Goal: Task Accomplishment & Management: Manage account settings

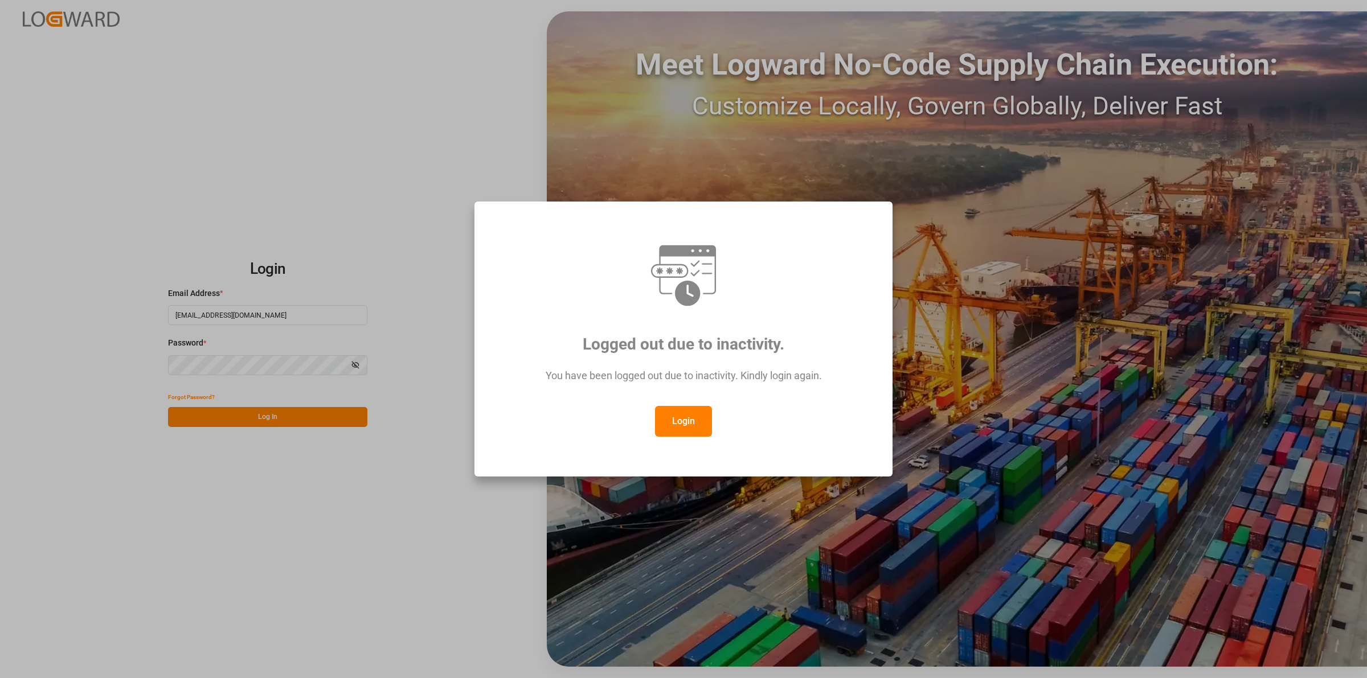
click at [668, 414] on button "Login" at bounding box center [683, 421] width 57 height 31
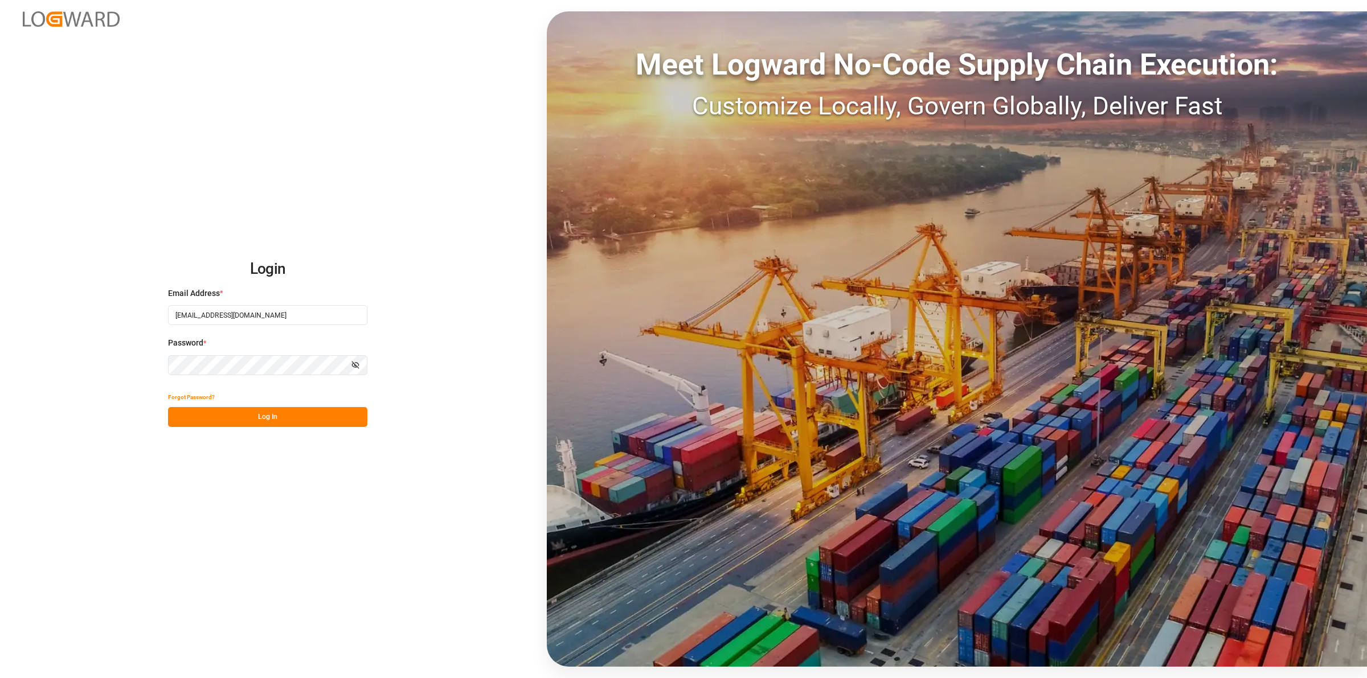
click at [275, 411] on button "Log In" at bounding box center [267, 417] width 199 height 20
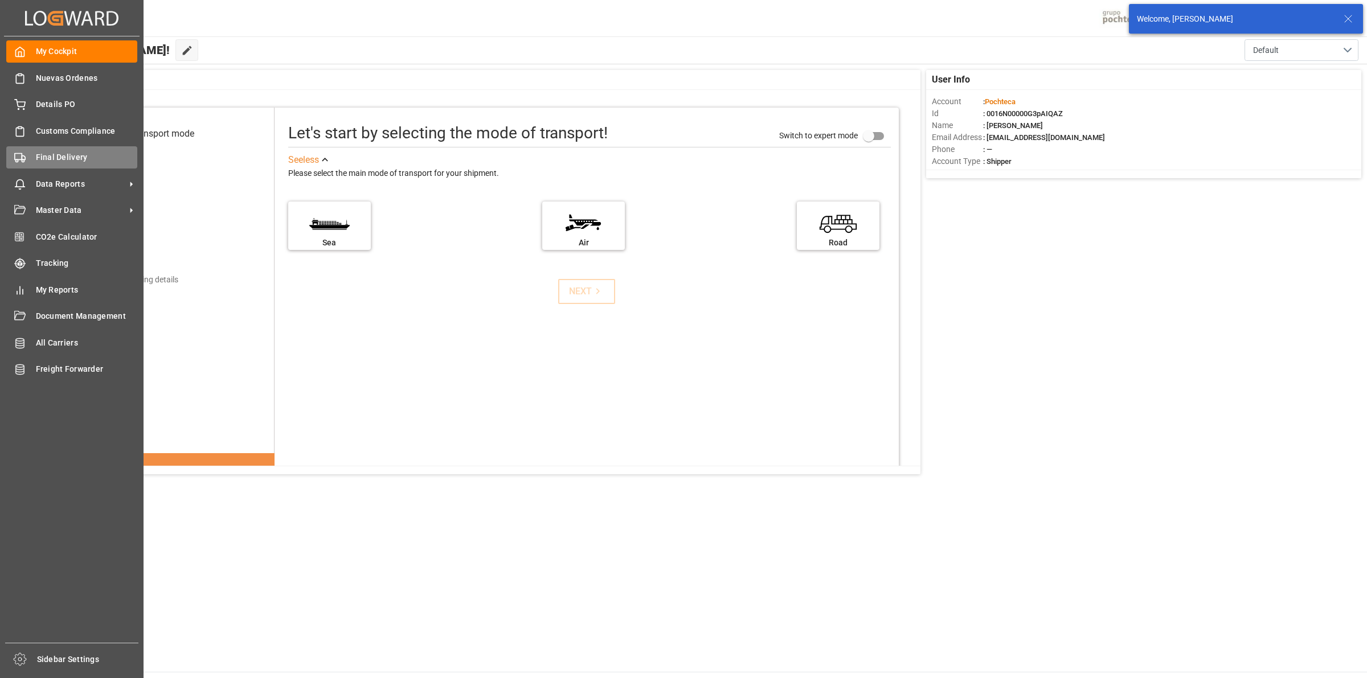
click at [30, 162] on div "Final Delivery Final Delivery" at bounding box center [71, 157] width 131 height 22
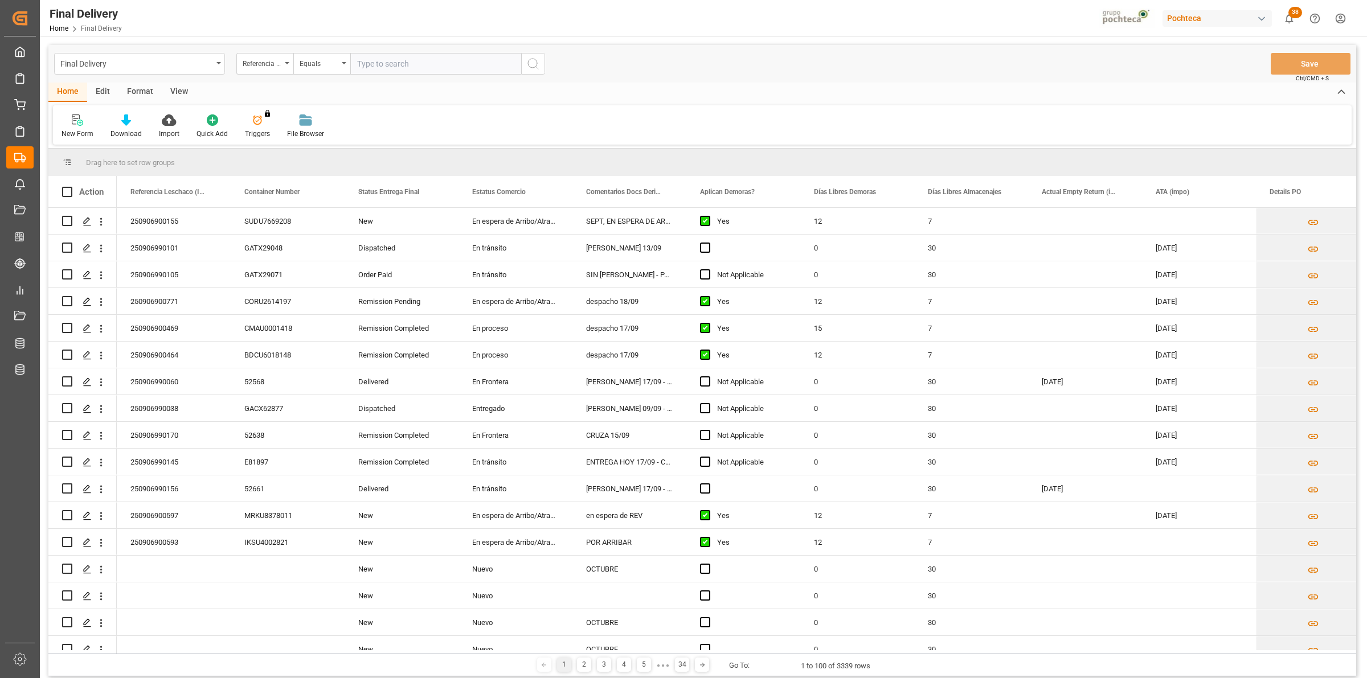
click at [178, 85] on div "View" at bounding box center [179, 92] width 35 height 19
click at [83, 117] on div at bounding box center [73, 120] width 22 height 12
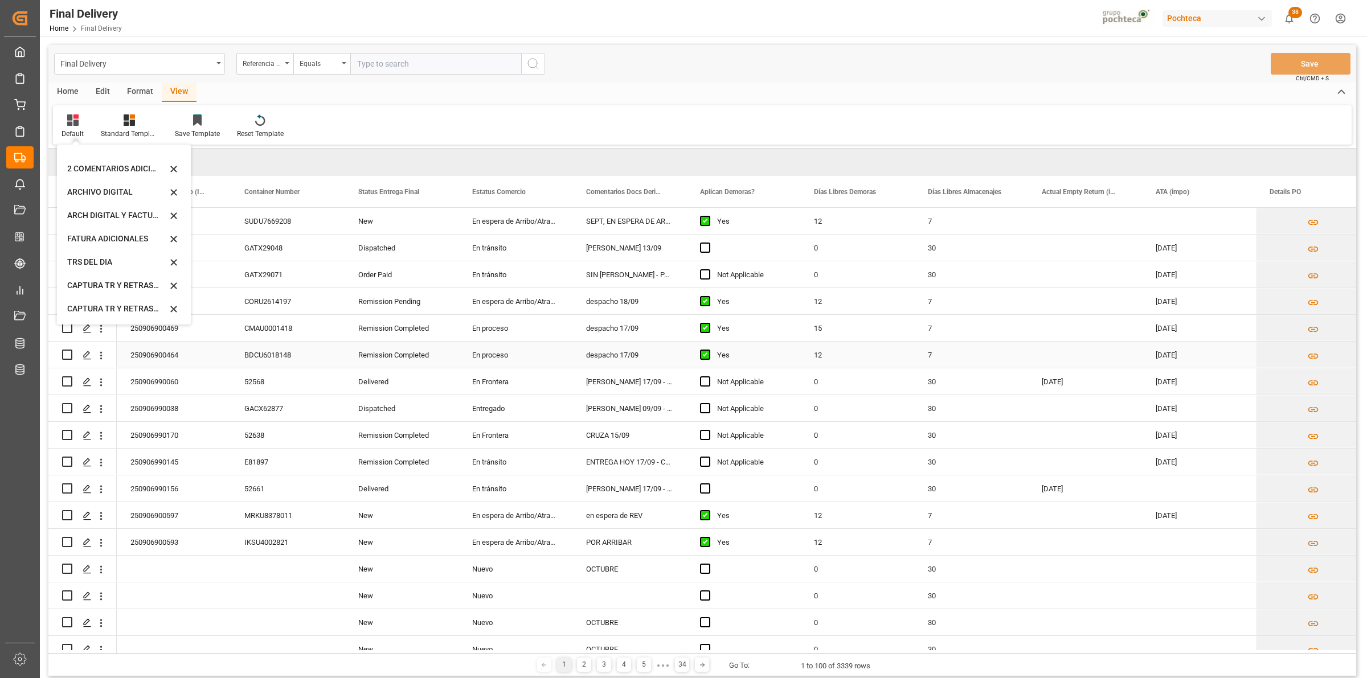
scroll to position [132, 0]
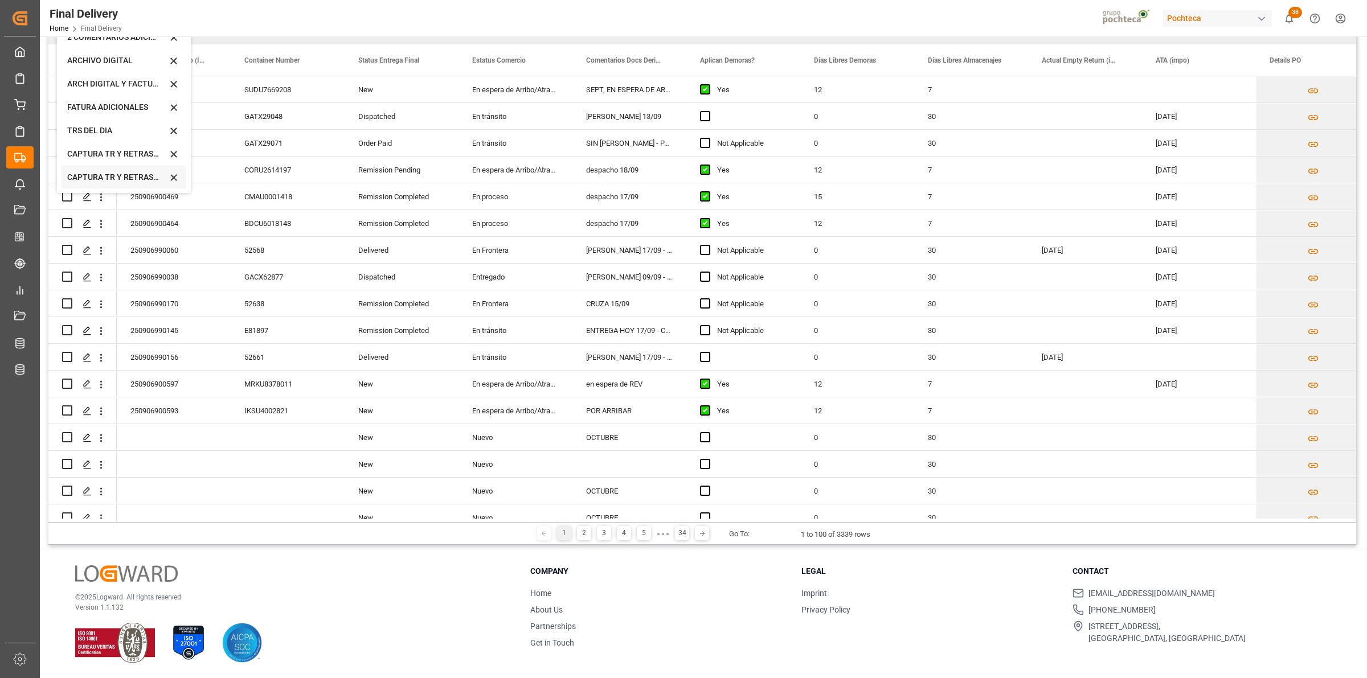
click at [109, 178] on div "CAPTURA TR Y RETRASO CON ENTREGA Y SUCURSAL" at bounding box center [117, 177] width 100 height 12
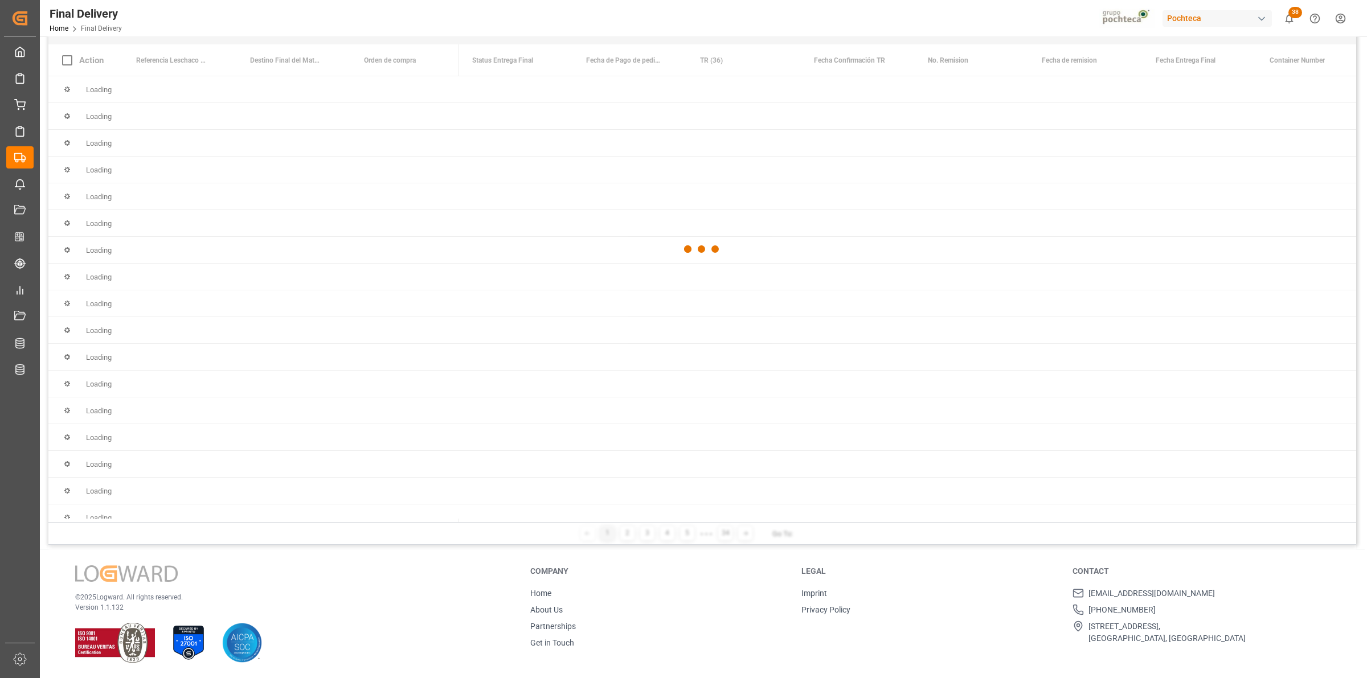
scroll to position [0, 0]
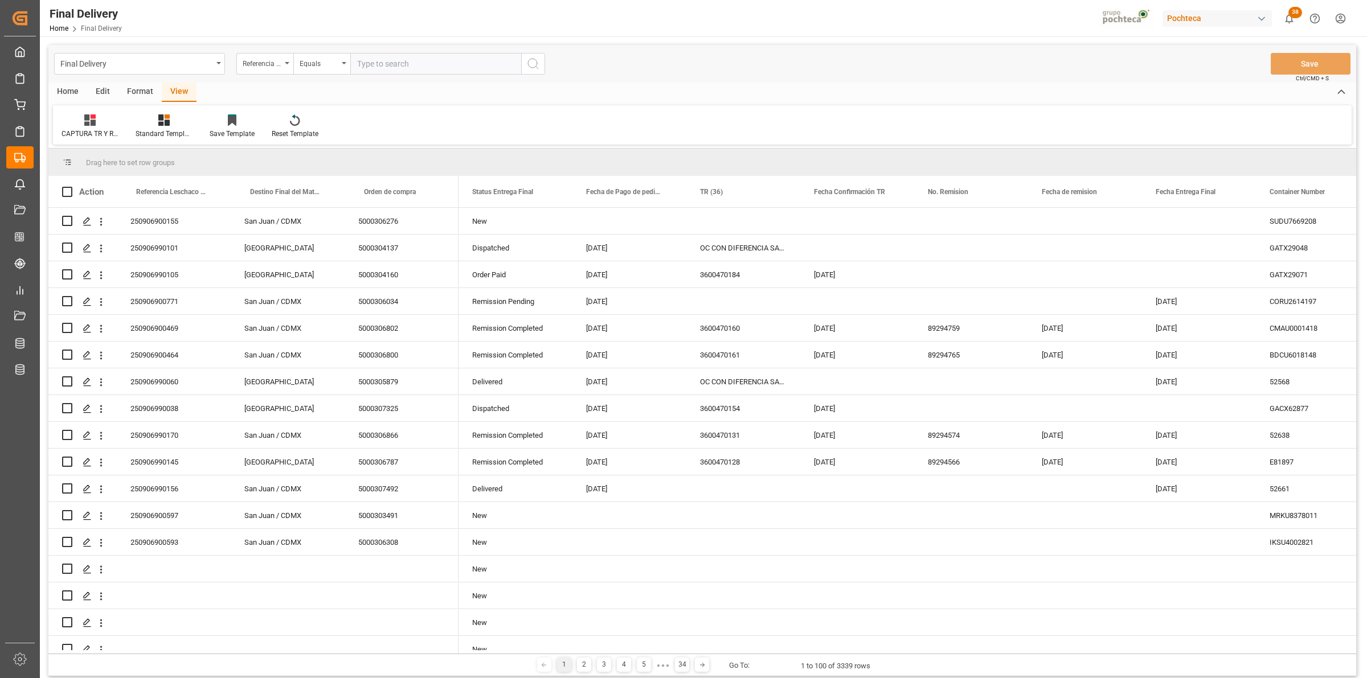
click at [148, 91] on div "Format" at bounding box center [139, 92] width 43 height 19
click at [120, 111] on div "Filter Rows Row Format" at bounding box center [702, 124] width 1299 height 39
click at [124, 120] on div at bounding box center [131, 120] width 38 height 12
click at [158, 162] on div "DESTINO PARA REMI" at bounding box center [157, 161] width 75 height 12
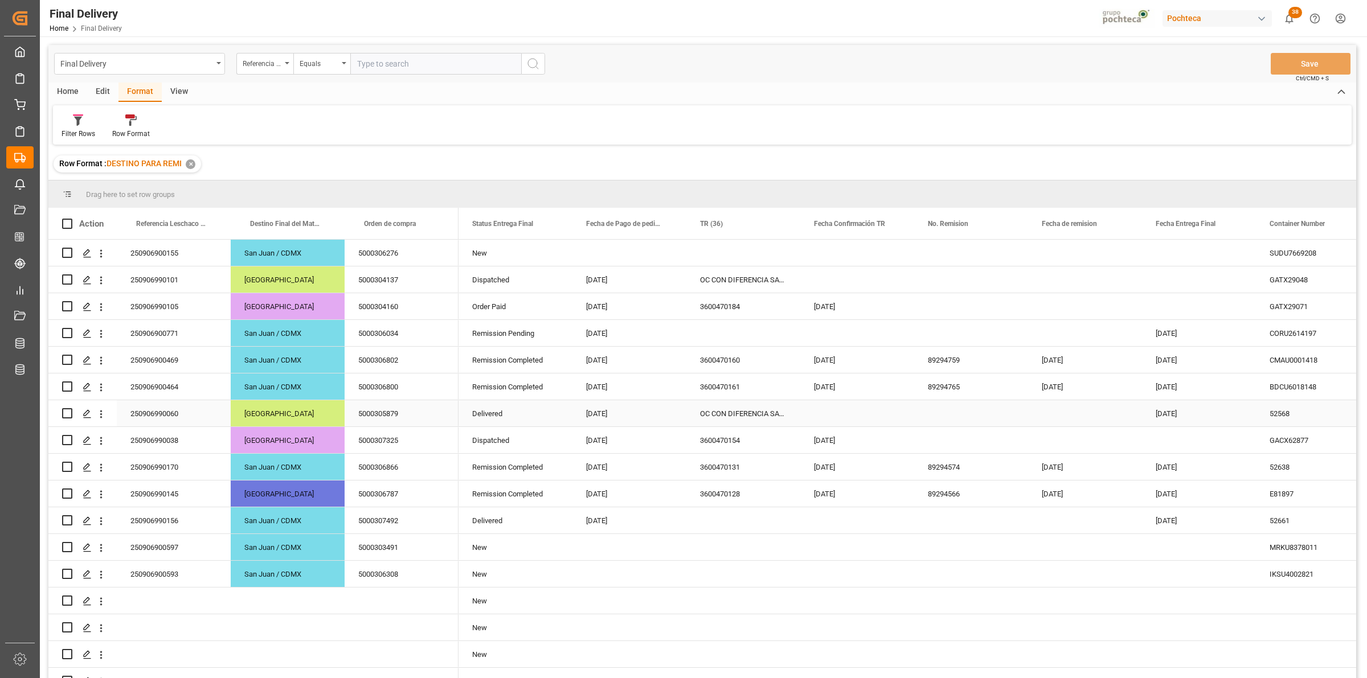
click at [747, 411] on div "OC CON DIFERENCIA SAP vs FACT" at bounding box center [743, 413] width 114 height 26
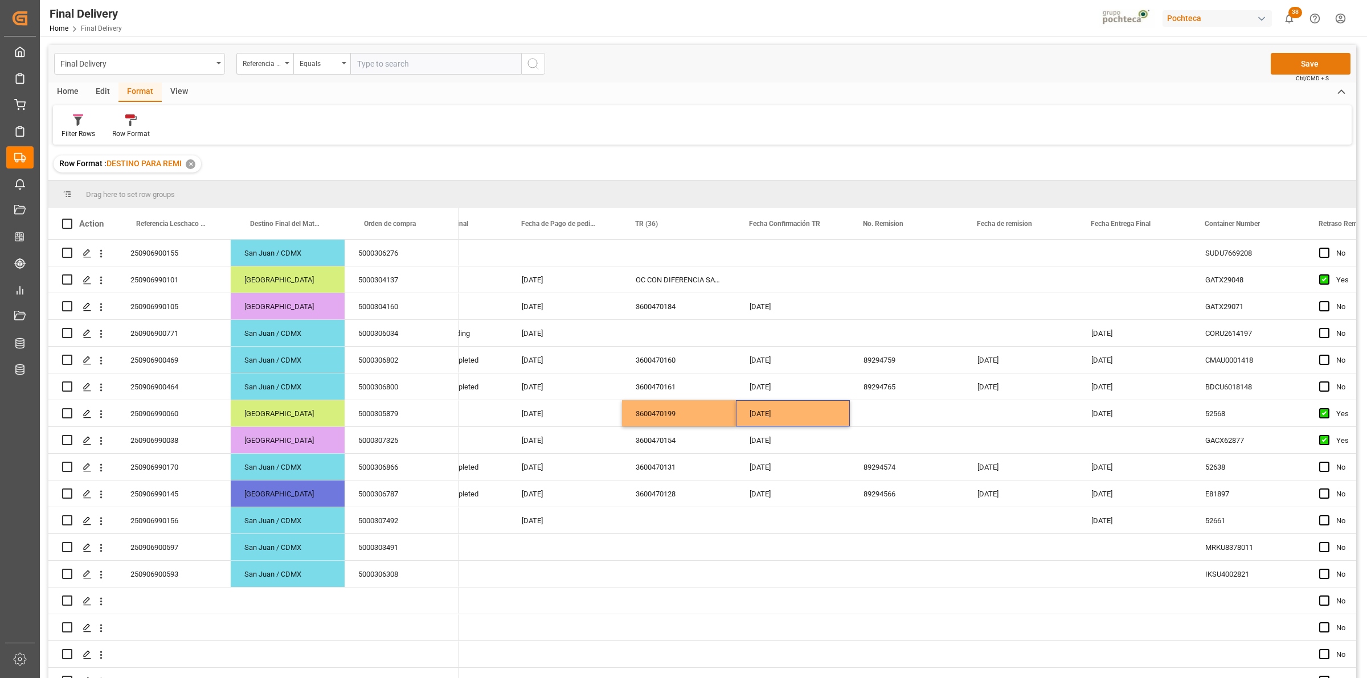
click at [1288, 70] on button "Save" at bounding box center [1311, 64] width 80 height 22
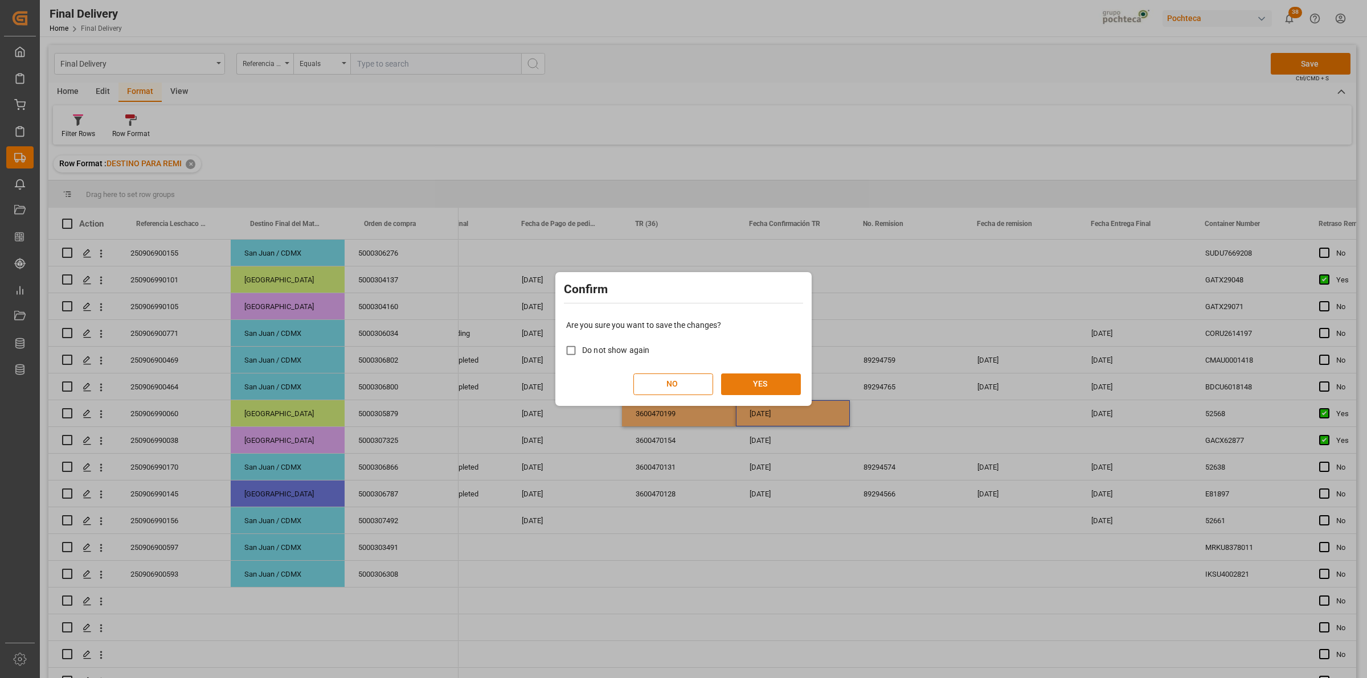
click at [745, 389] on button "YES" at bounding box center [761, 385] width 80 height 22
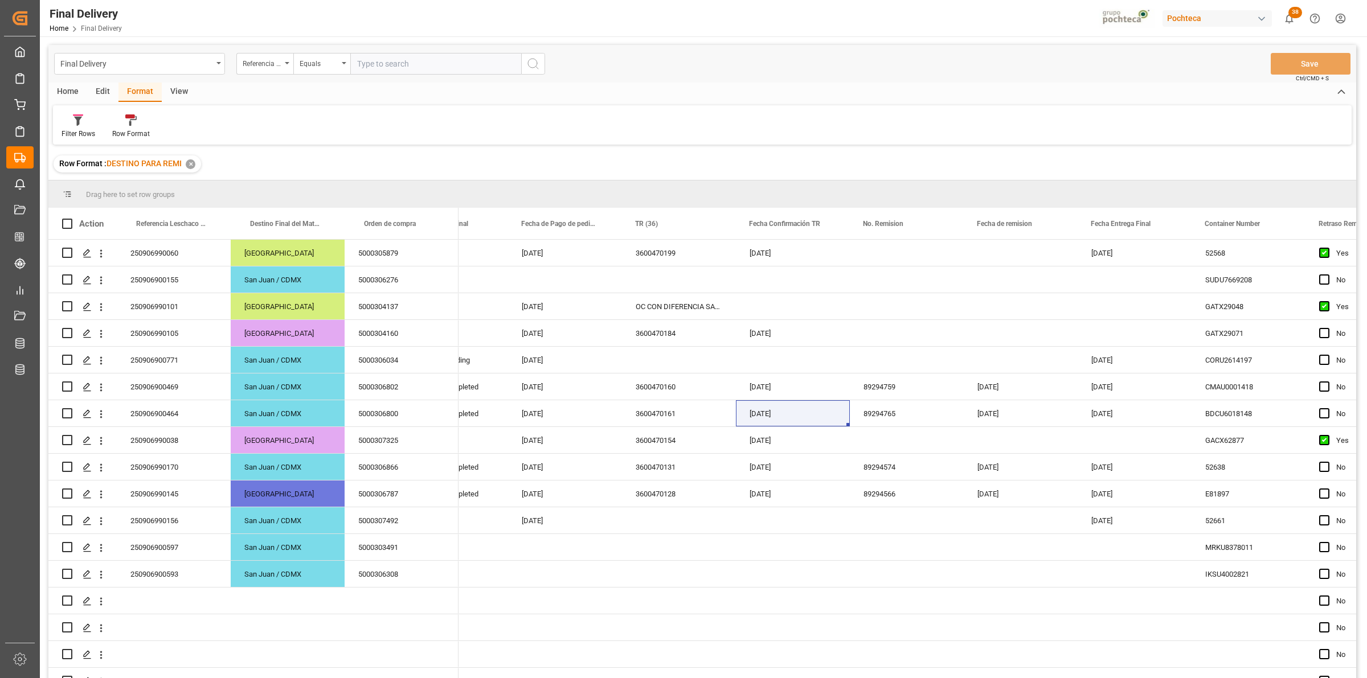
scroll to position [837, 0]
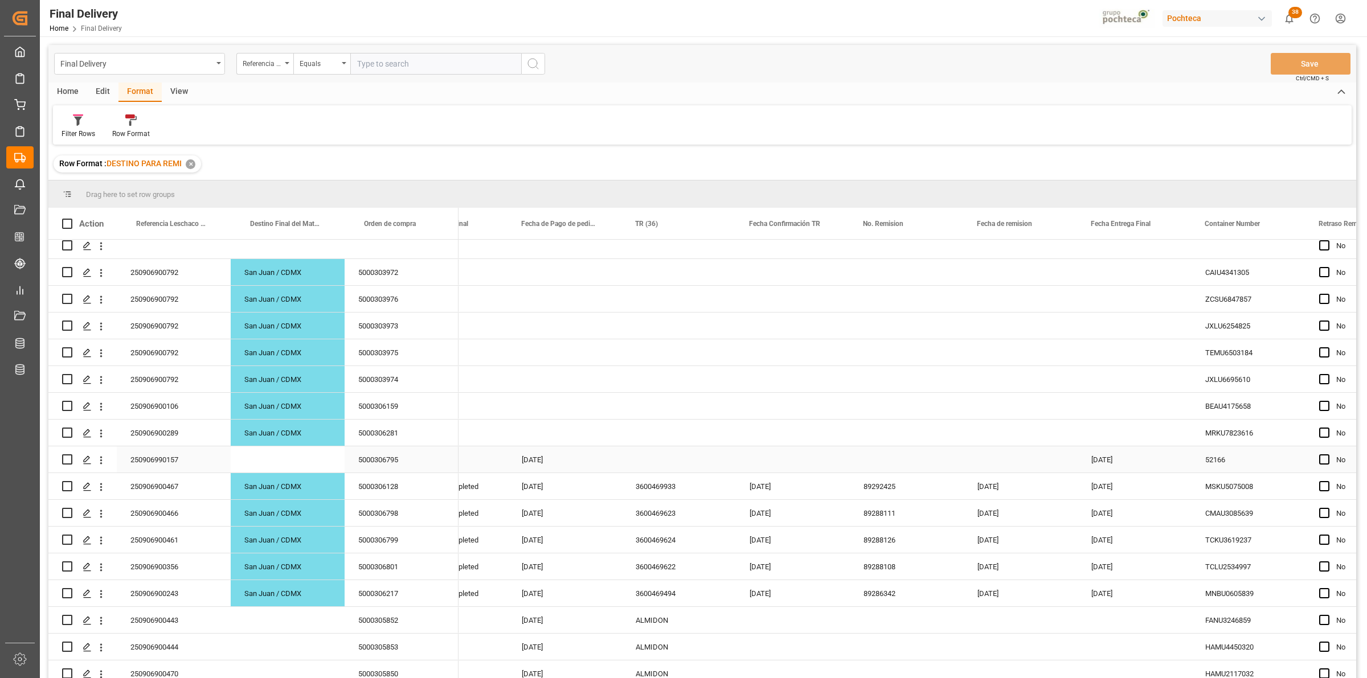
click at [643, 461] on div "Press SPACE to select this row." at bounding box center [679, 460] width 114 height 26
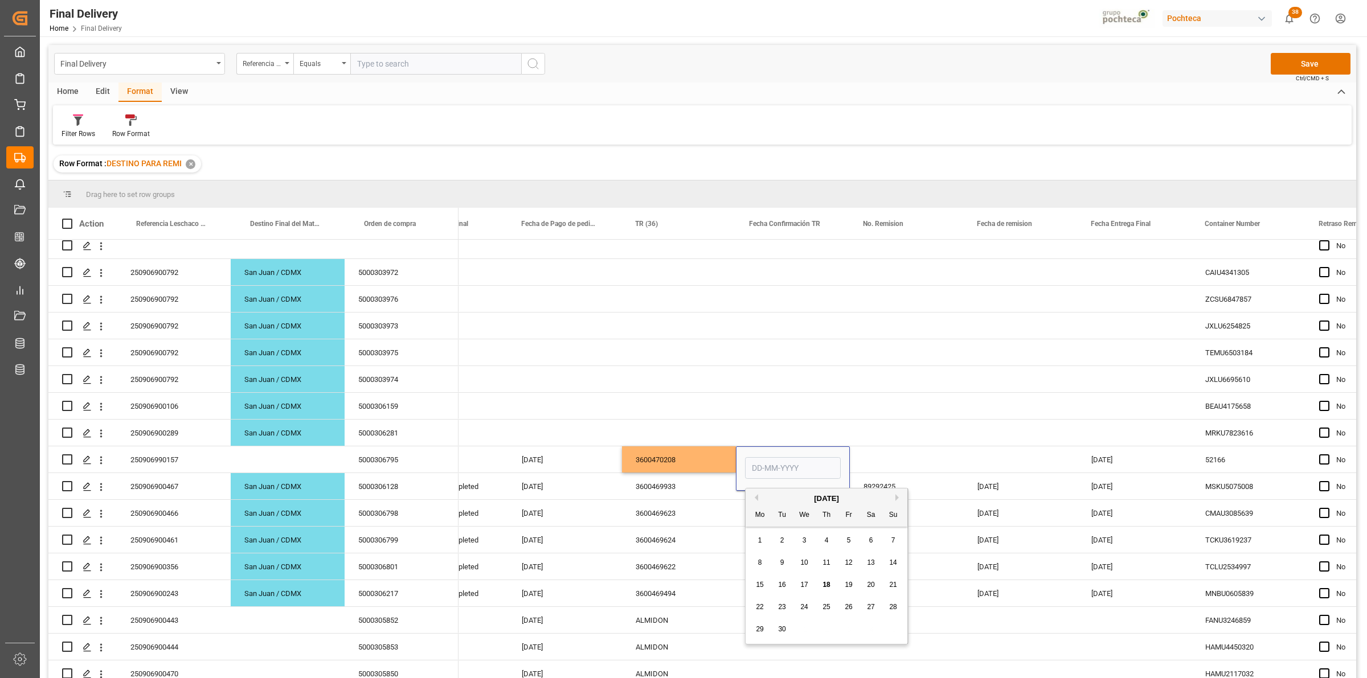
click at [832, 586] on div "18" at bounding box center [827, 586] width 14 height 14
type input "[DATE]"
click at [881, 462] on div "Press SPACE to select this row." at bounding box center [907, 460] width 114 height 26
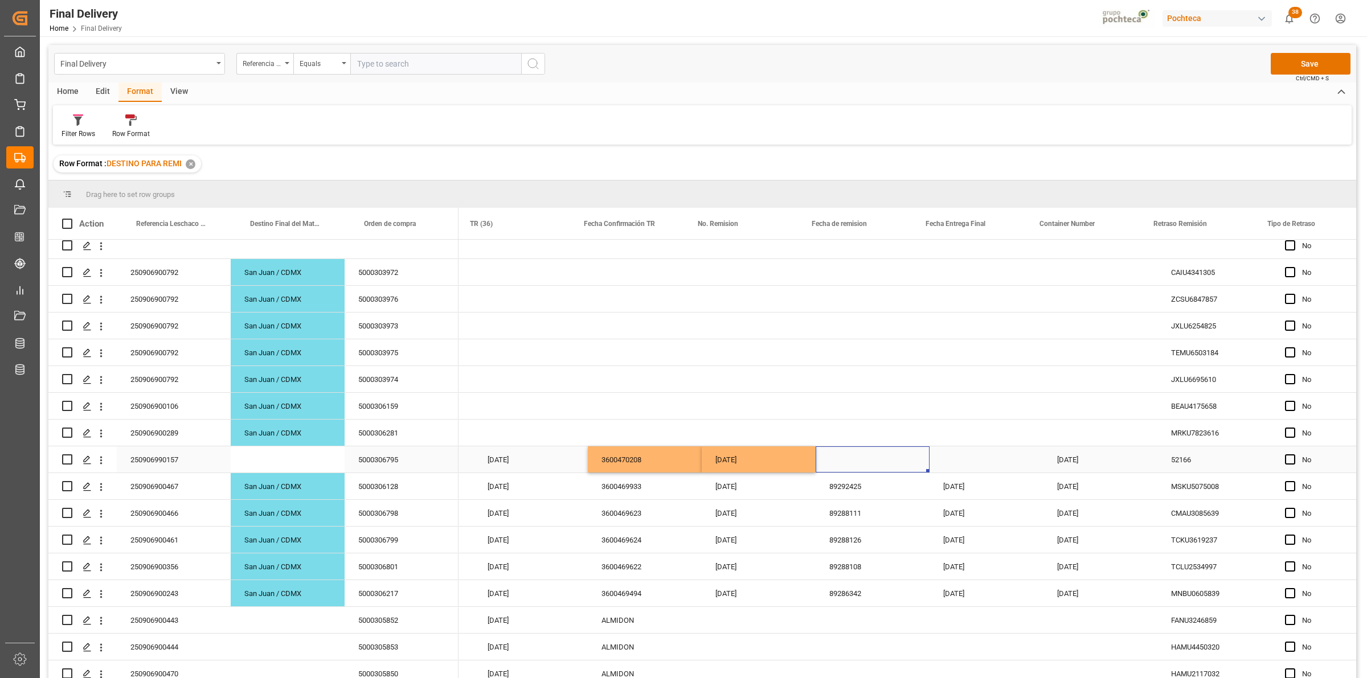
scroll to position [0, 239]
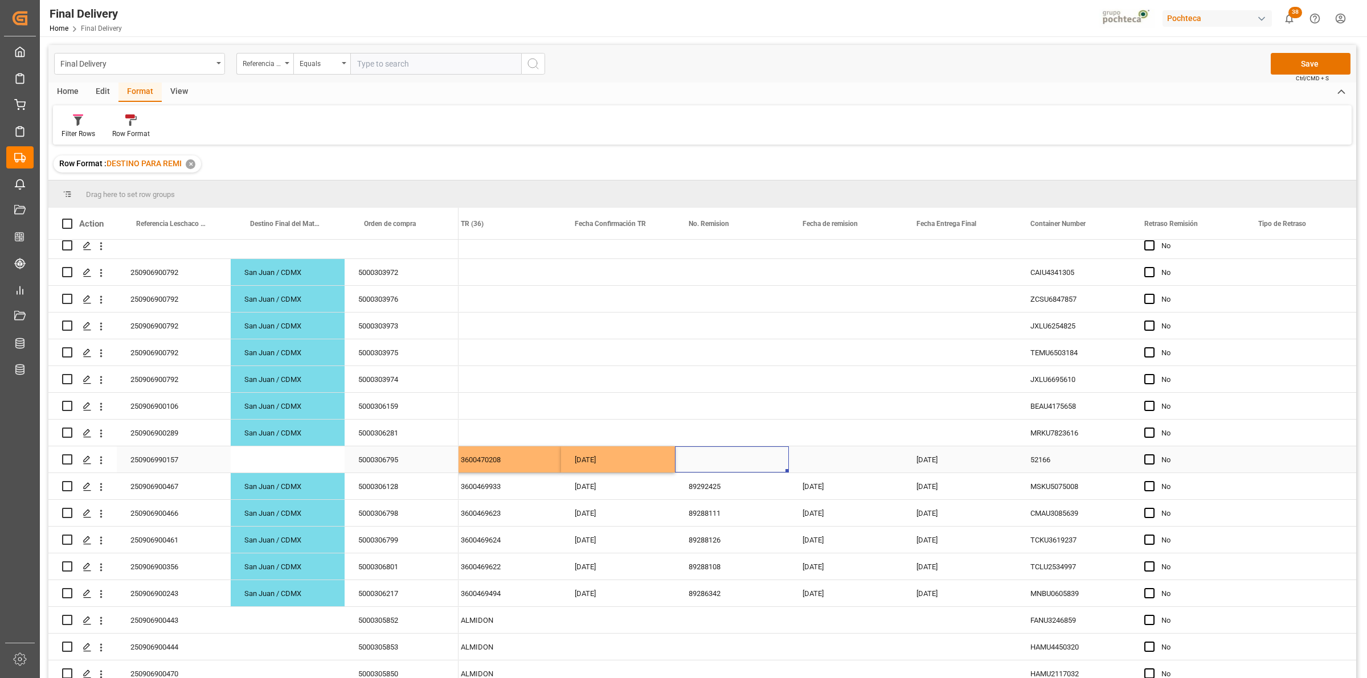
drag, startPoint x: 1152, startPoint y: 460, endPoint x: 980, endPoint y: 567, distance: 202.7
click at [1151, 460] on span "Press SPACE to select this row." at bounding box center [1149, 460] width 10 height 10
click at [1153, 455] on input "Press SPACE to select this row." at bounding box center [1153, 455] width 0 height 0
click at [1294, 69] on button "Save" at bounding box center [1311, 64] width 80 height 22
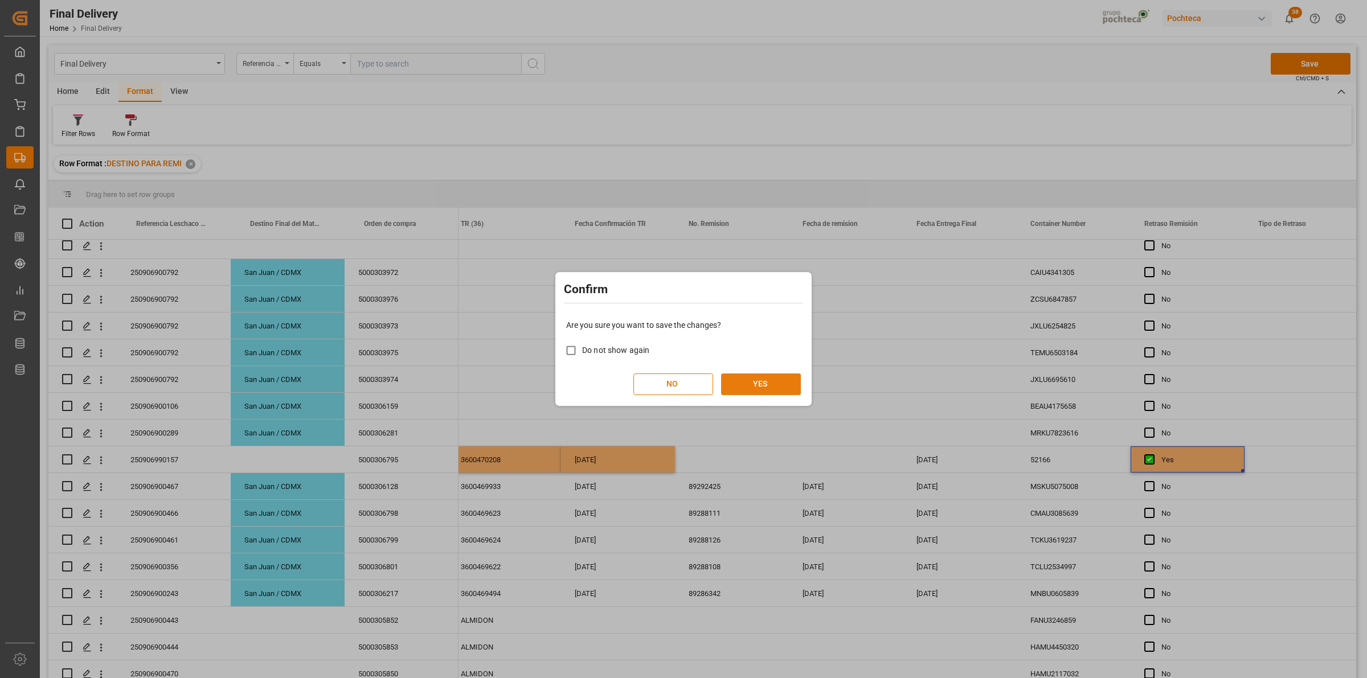
click at [768, 389] on button "YES" at bounding box center [761, 385] width 80 height 22
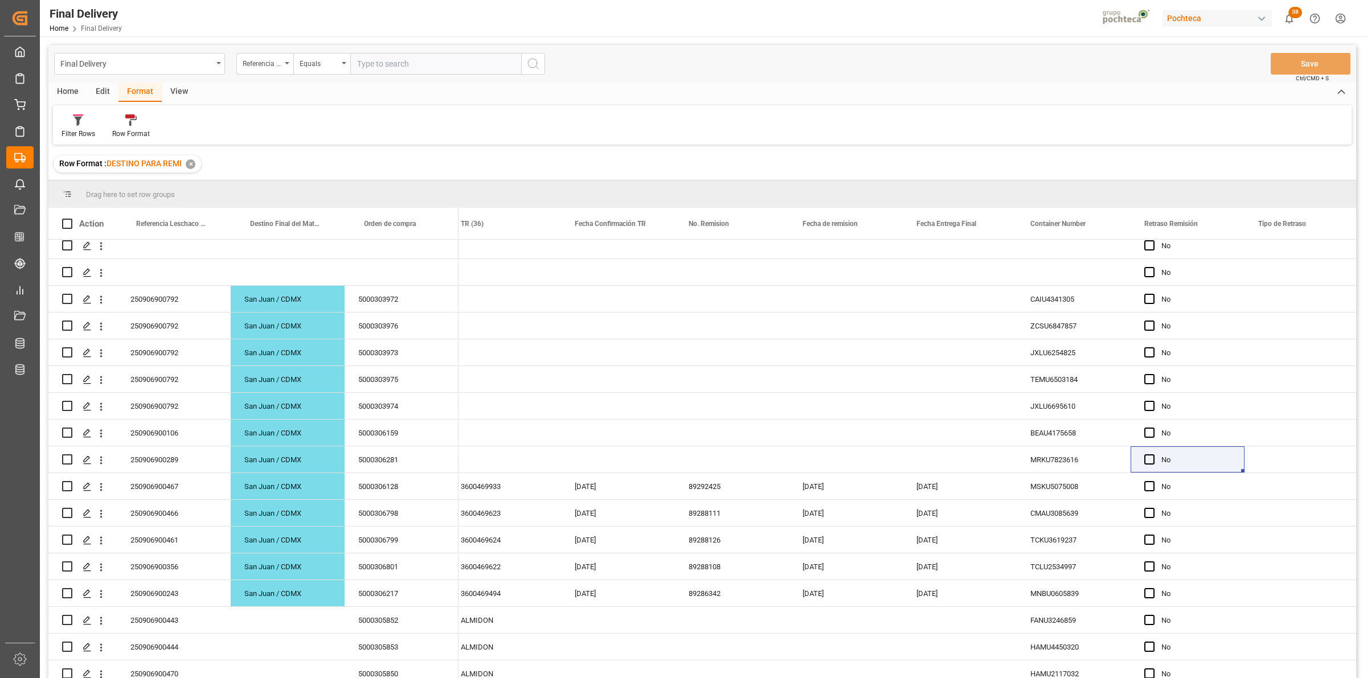
scroll to position [0, 0]
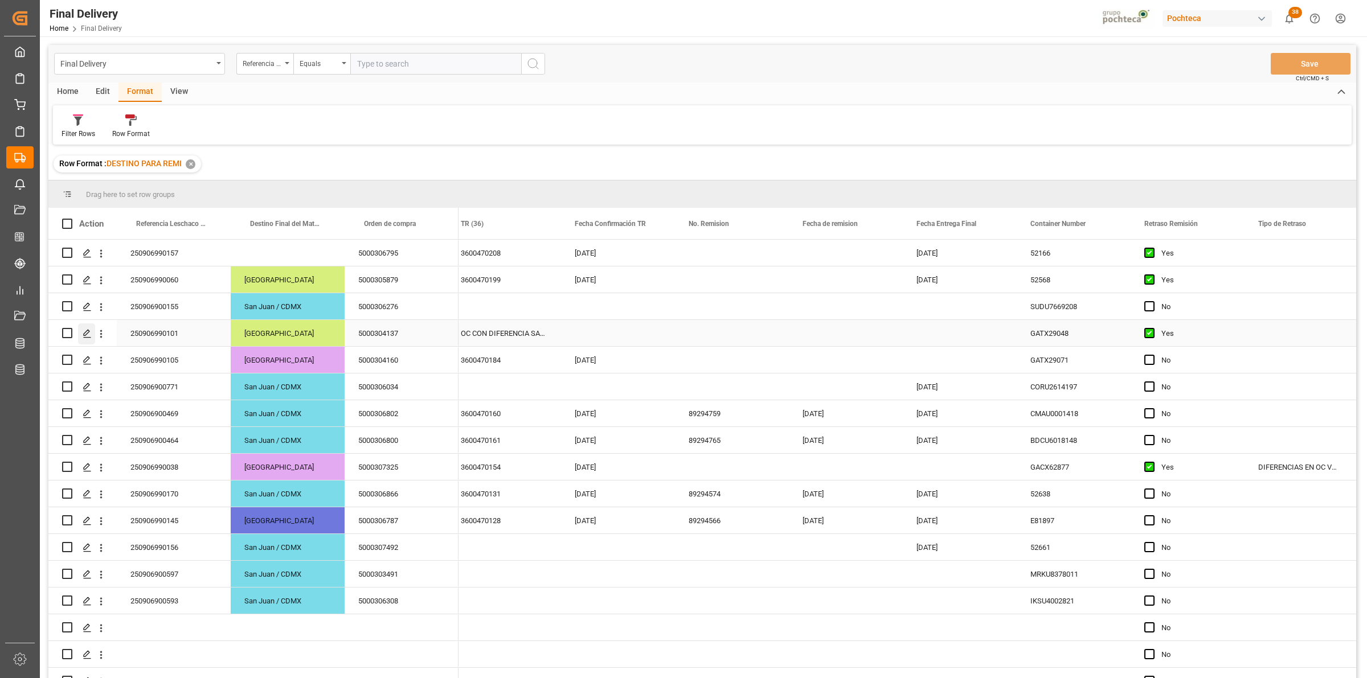
click at [89, 337] on line "Press SPACE to select this row." at bounding box center [87, 337] width 7 height 0
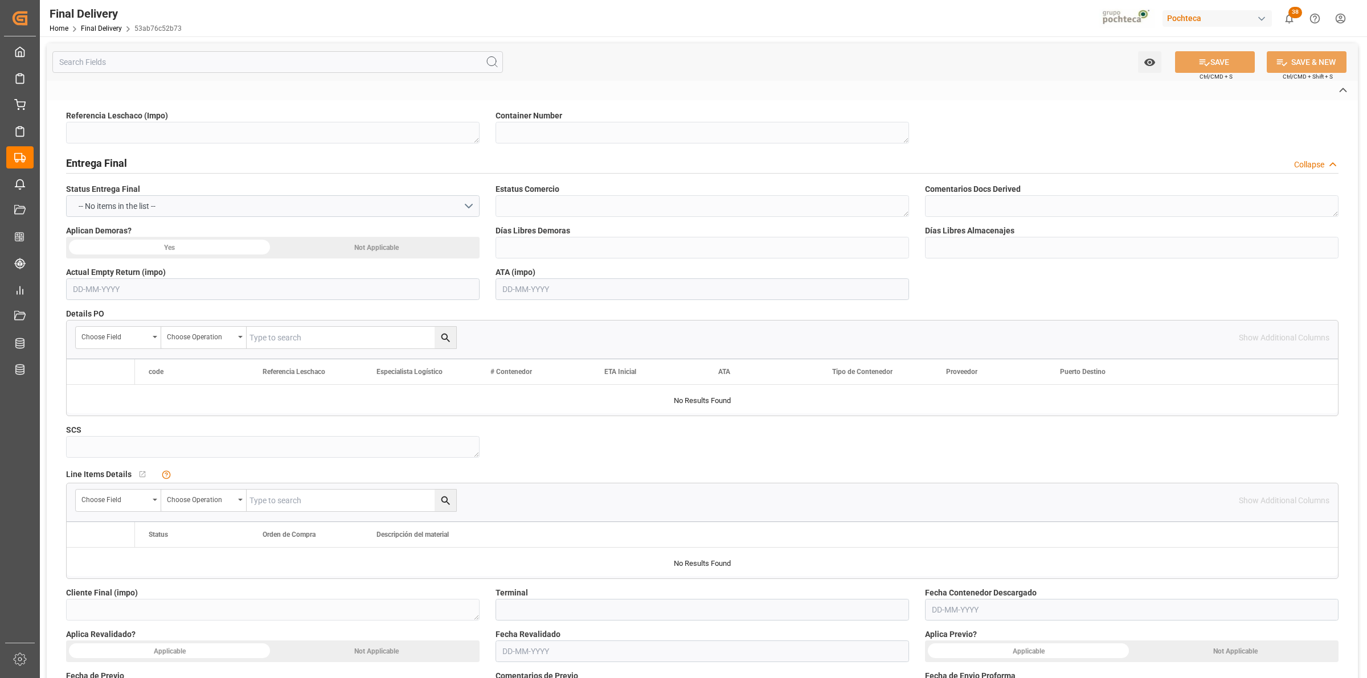
type textarea "250906990101"
type textarea "GATX29048"
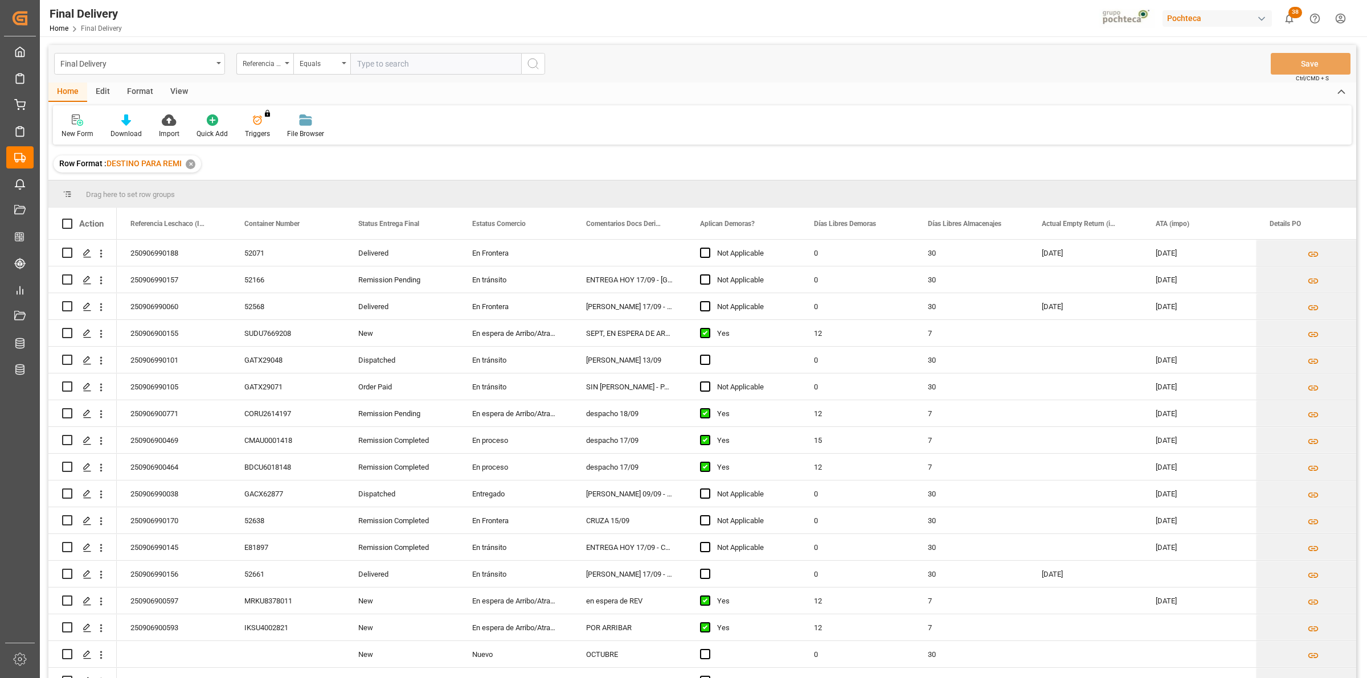
click at [174, 95] on div "View" at bounding box center [179, 92] width 35 height 19
click at [68, 129] on div "Default" at bounding box center [73, 134] width 22 height 10
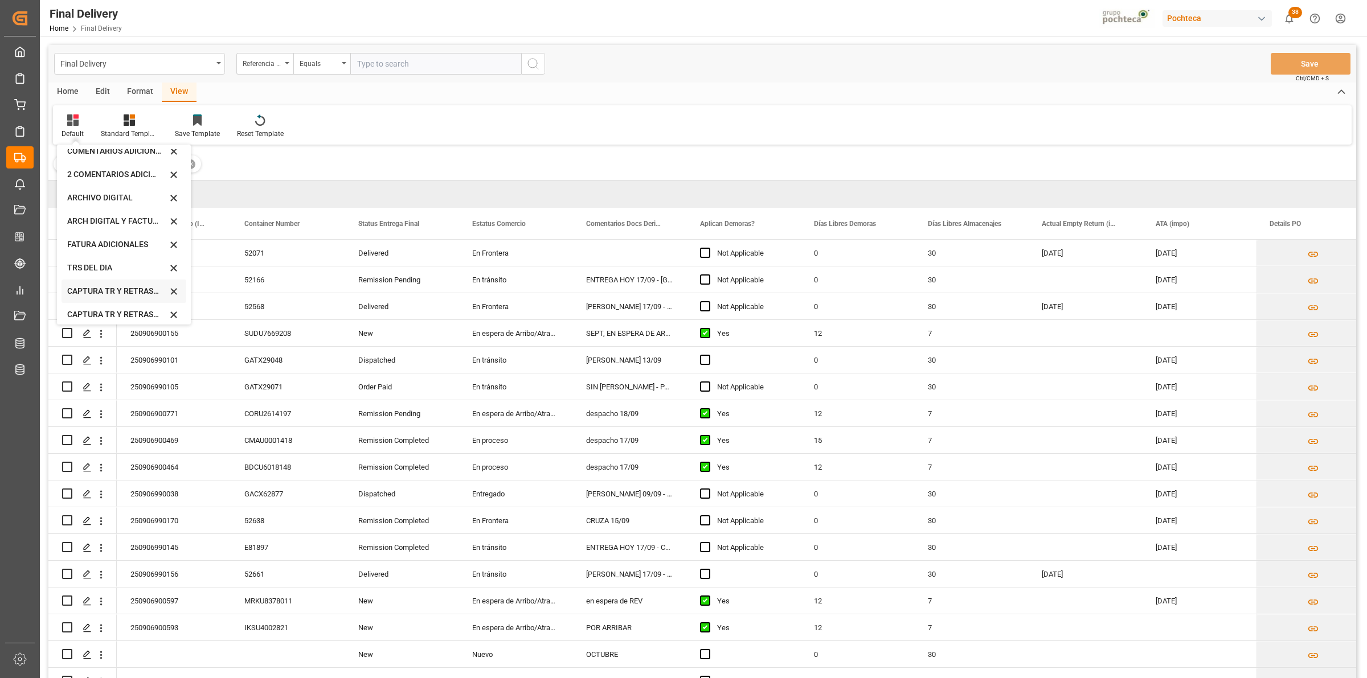
scroll to position [109, 0]
click at [117, 305] on div "CAPTURA TR Y RETRASO CON ENTREGA Y SUCURSAL" at bounding box center [117, 309] width 100 height 12
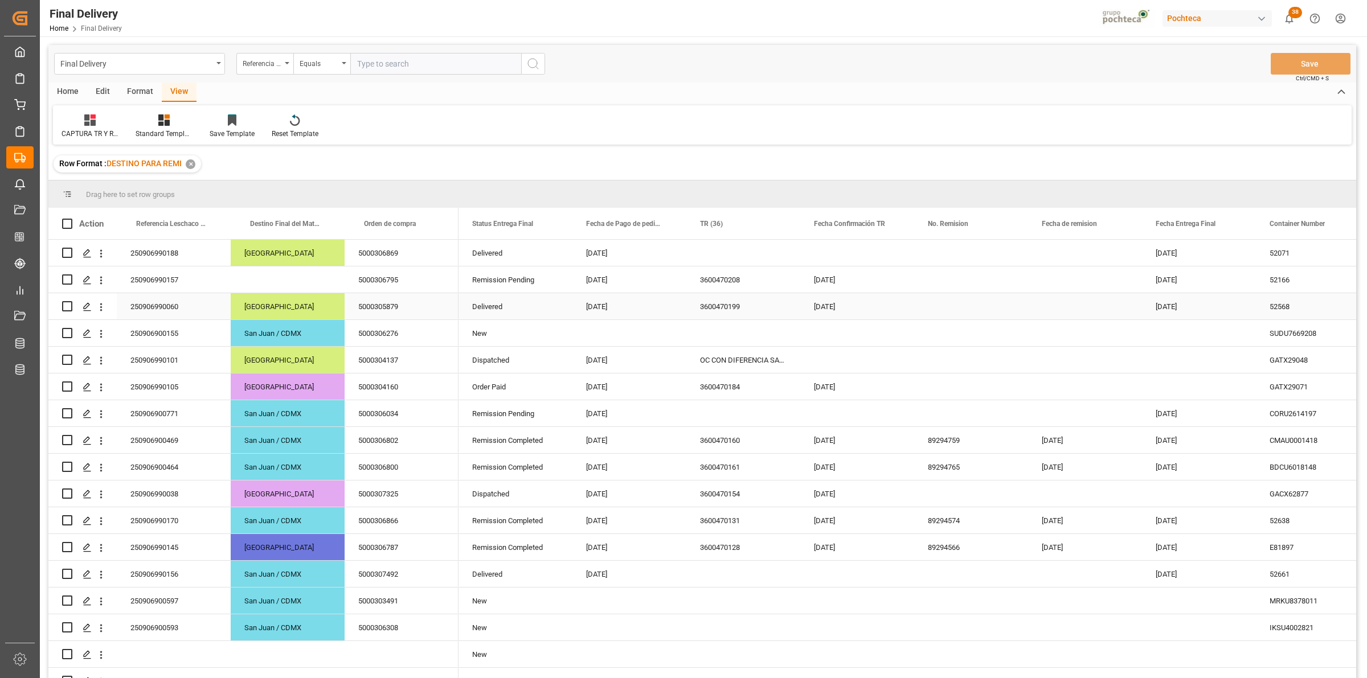
click at [942, 306] on div "Press SPACE to select this row." at bounding box center [971, 306] width 114 height 26
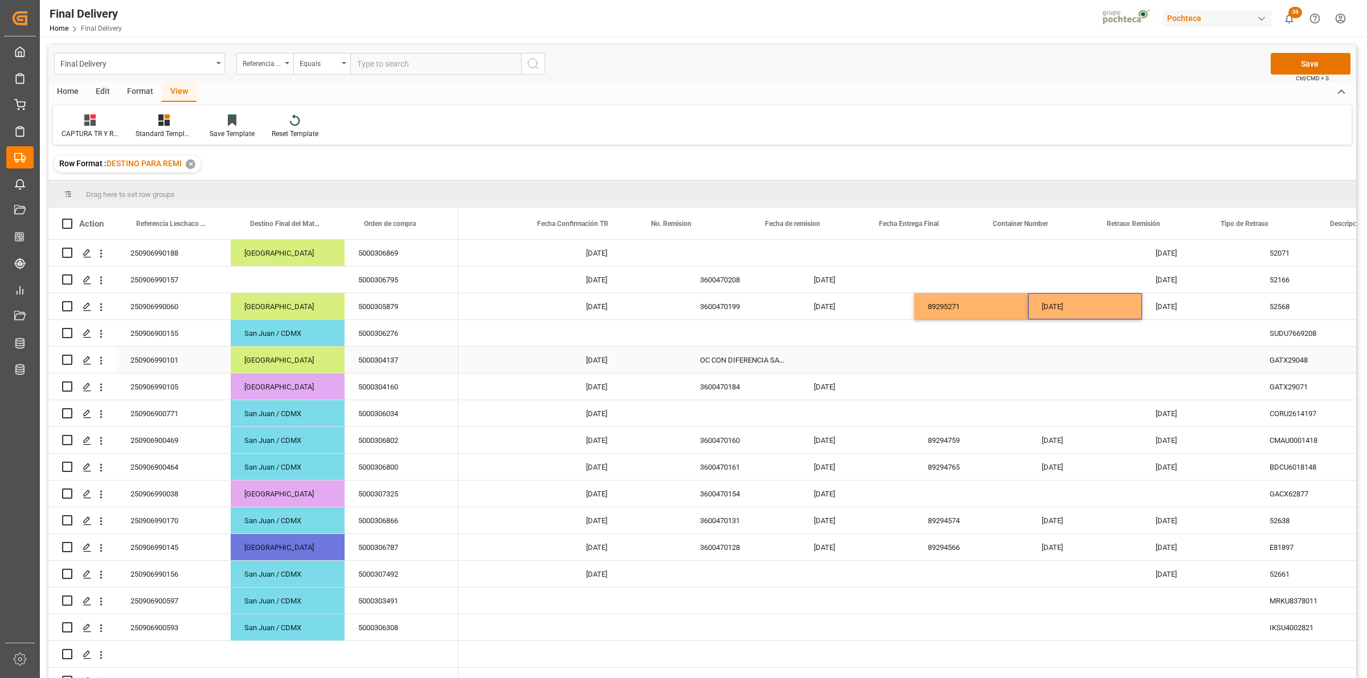
scroll to position [0, 277]
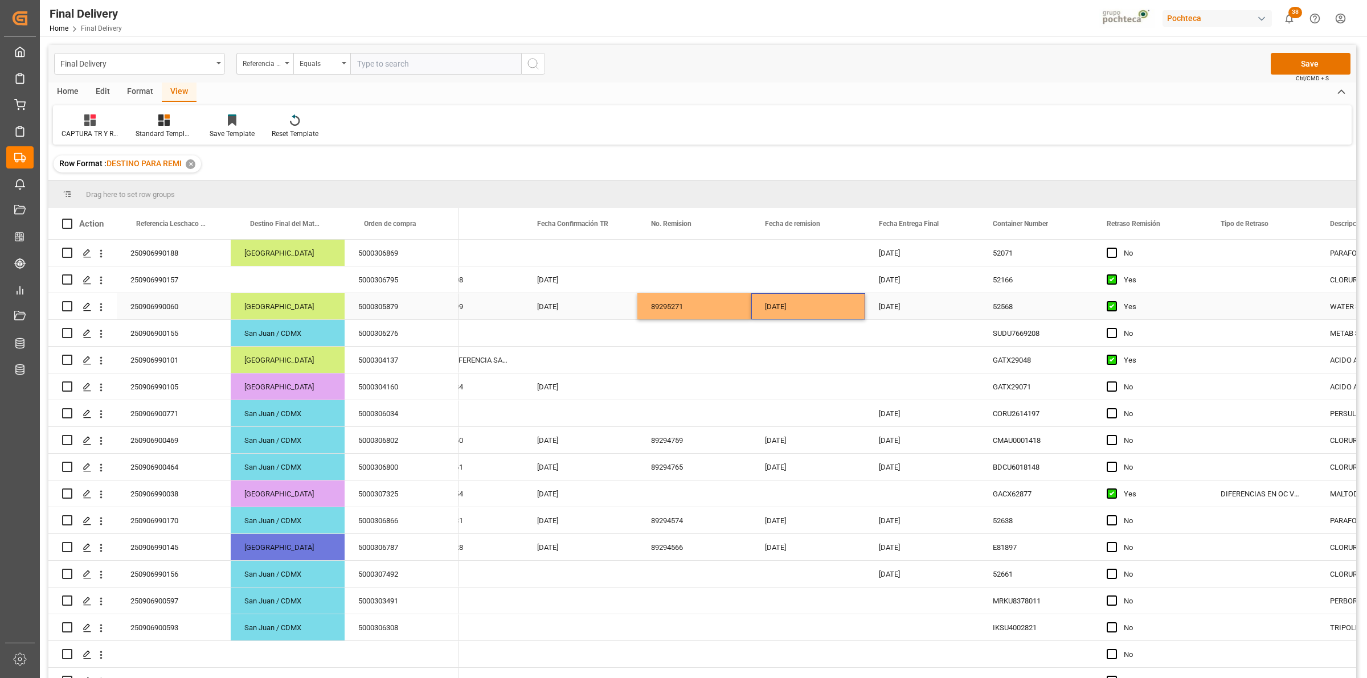
click at [1217, 305] on div "Press SPACE to select this row." at bounding box center [1261, 306] width 109 height 26
click at [1236, 312] on input "Press SPACE to select this row." at bounding box center [1261, 314] width 91 height 22
click at [1261, 354] on div "OC CON INCIDENCIA, PERO SE CUMPLE CON KPI" at bounding box center [1303, 346] width 173 height 40
type input "OC CON INCIDENCIA, PERO SE CUMPLE CON KPI"
click at [1240, 271] on div "Press SPACE to select this row." at bounding box center [1261, 280] width 109 height 26
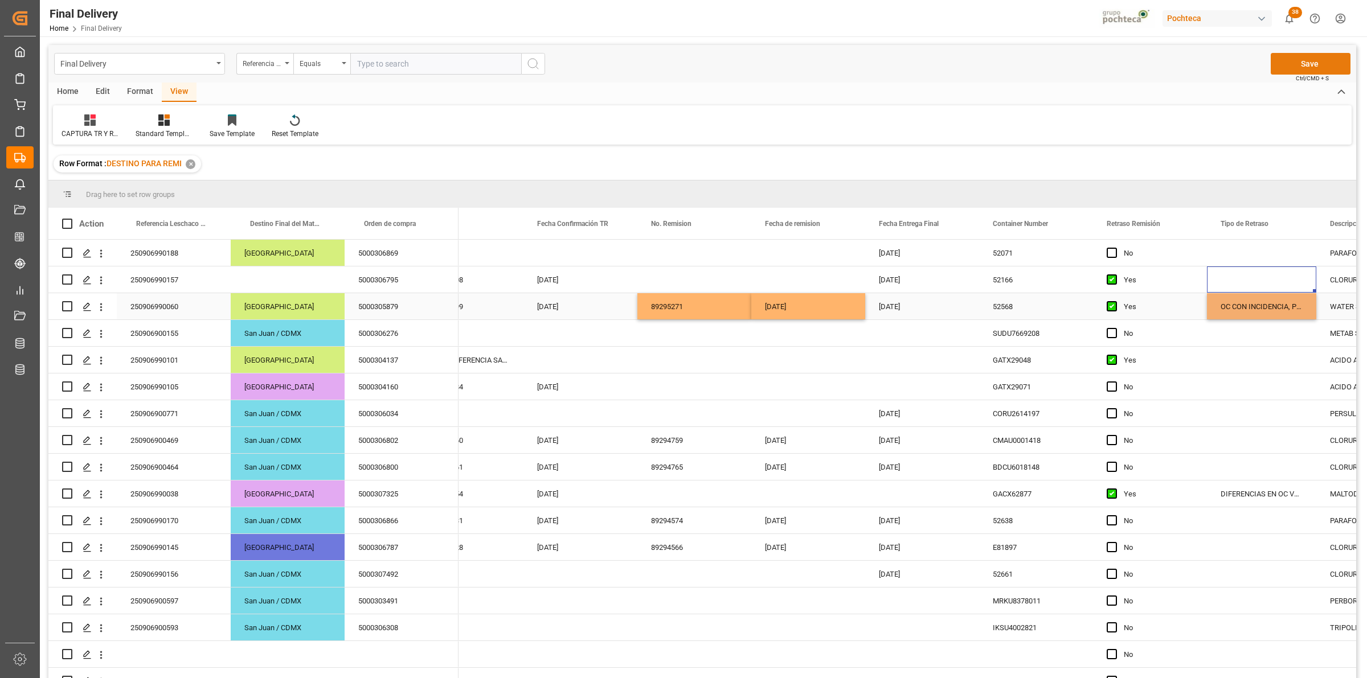
click at [1296, 61] on button "Save" at bounding box center [1311, 64] width 80 height 22
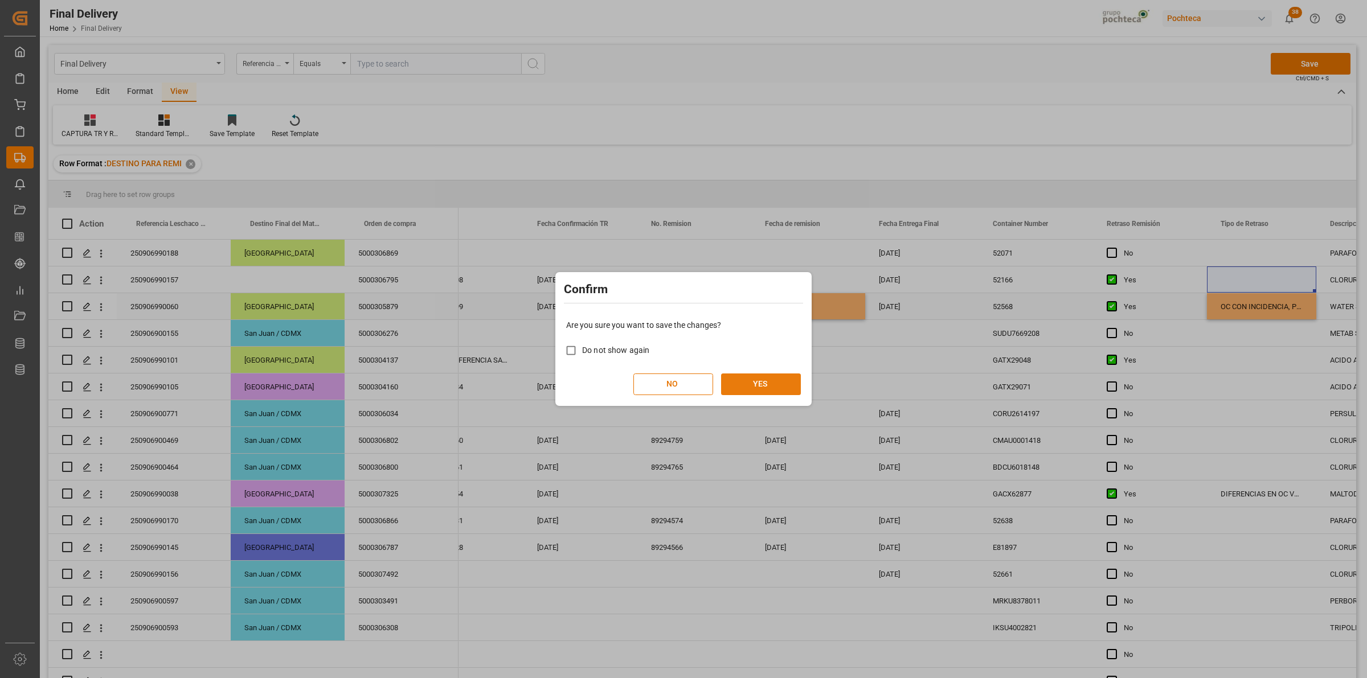
click at [762, 383] on button "YES" at bounding box center [761, 385] width 80 height 22
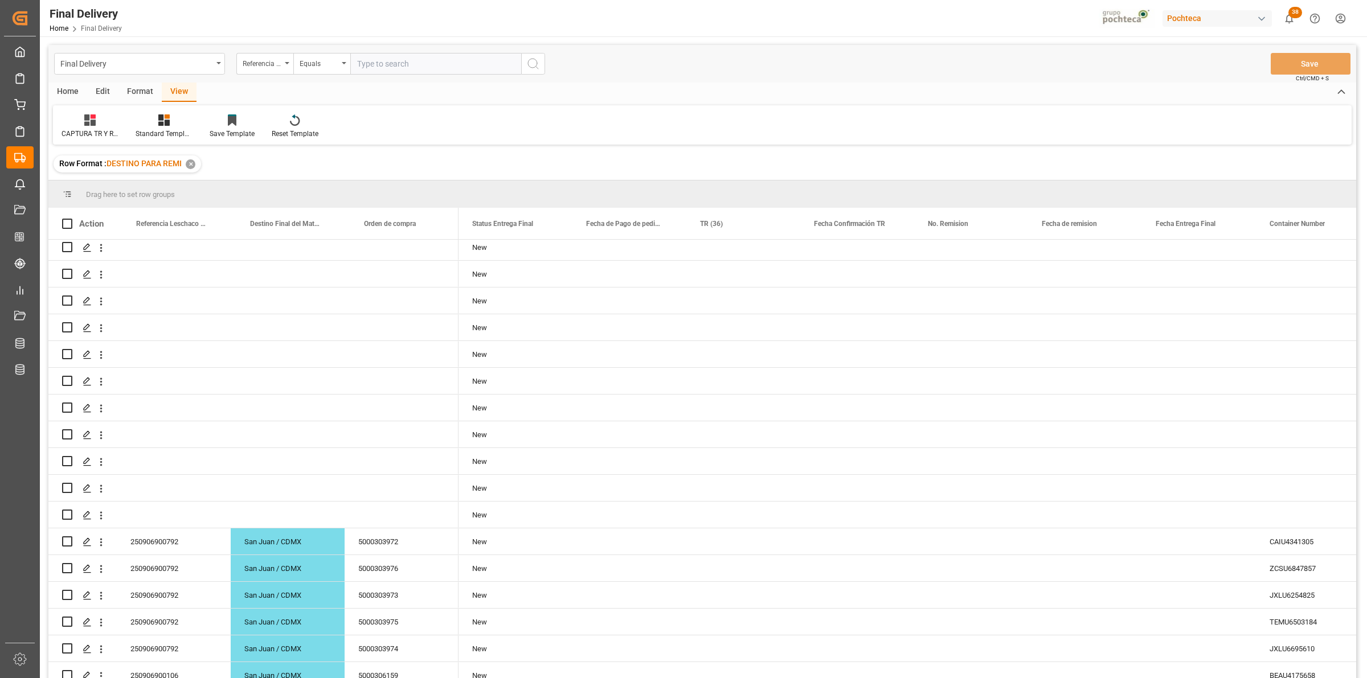
scroll to position [0, 0]
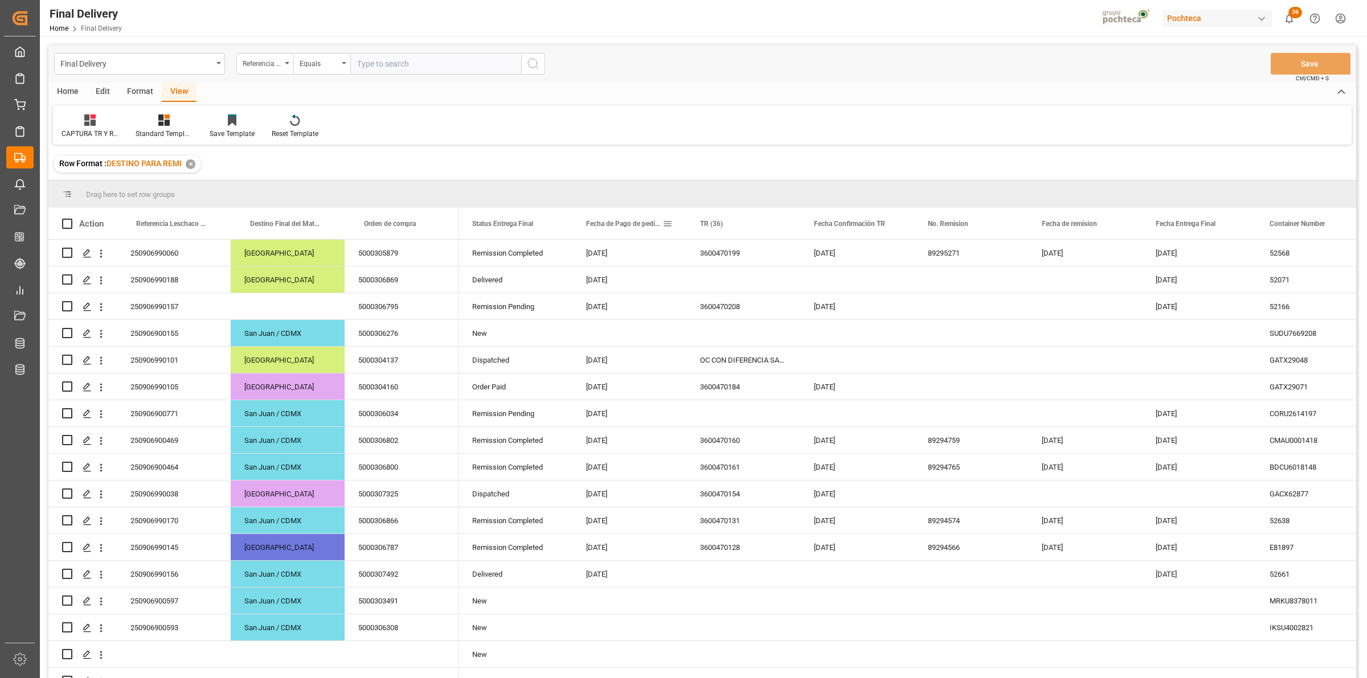
click at [667, 228] on span at bounding box center [668, 224] width 10 height 10
click at [746, 227] on span "filter" at bounding box center [748, 225] width 10 height 10
click at [767, 260] on span "Filtering operator" at bounding box center [770, 257] width 10 height 10
click at [730, 332] on div "In range" at bounding box center [720, 330] width 112 height 18
click at [771, 281] on input "date" at bounding box center [720, 285] width 112 height 23
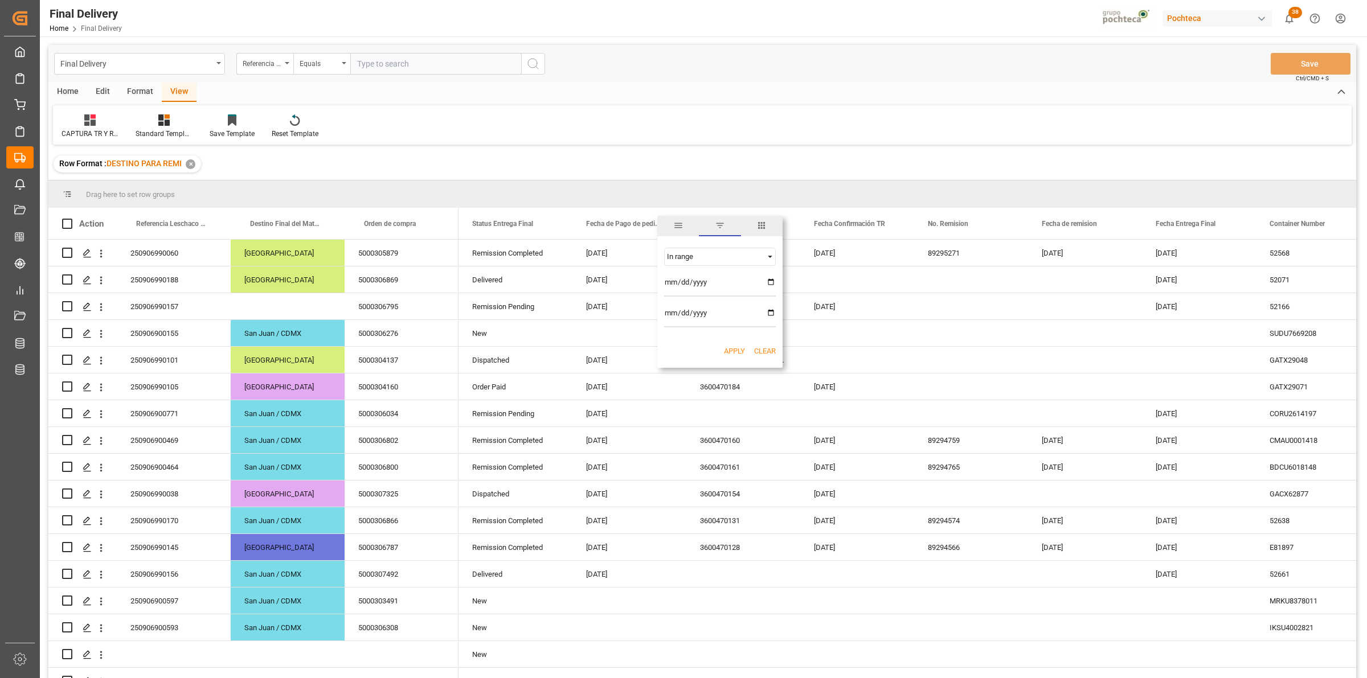
type input "[DATE]"
click at [772, 309] on input "date" at bounding box center [720, 316] width 112 height 23
type input "[DATE]"
click at [741, 352] on button "Apply" at bounding box center [734, 351] width 21 height 11
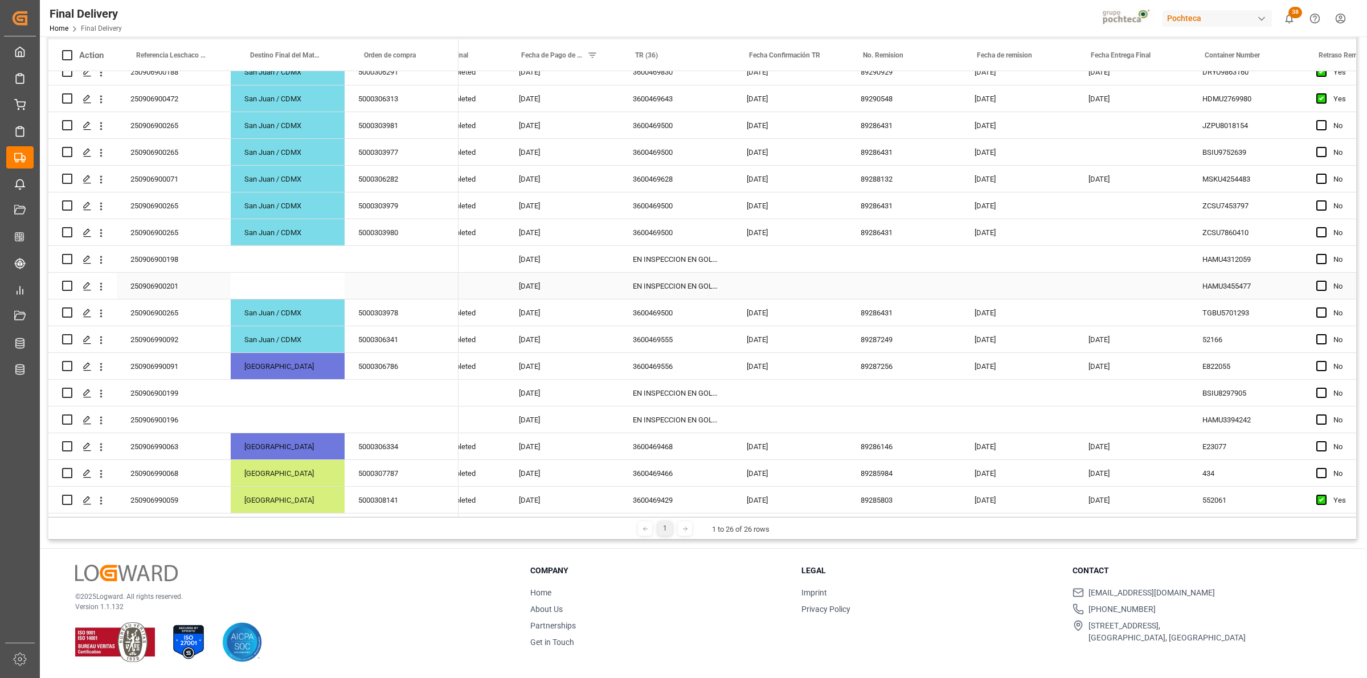
scroll to position [0, 67]
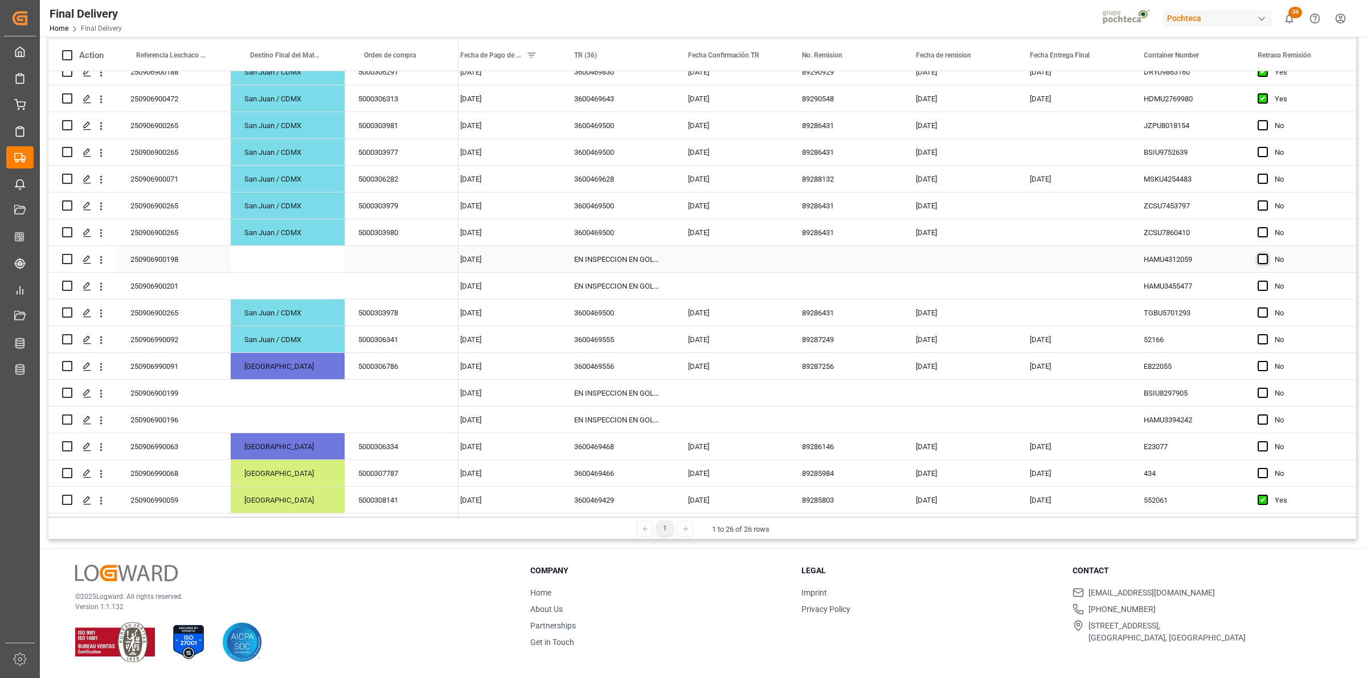
click at [1259, 255] on span "Press SPACE to select this row." at bounding box center [1263, 259] width 10 height 10
click at [1266, 254] on input "Press SPACE to select this row." at bounding box center [1266, 254] width 0 height 0
click at [1263, 281] on span "Press SPACE to select this row." at bounding box center [1263, 286] width 10 height 10
click at [1266, 281] on input "Press SPACE to select this row." at bounding box center [1266, 281] width 0 height 0
click at [1258, 389] on span "Press SPACE to select this row." at bounding box center [1263, 393] width 10 height 10
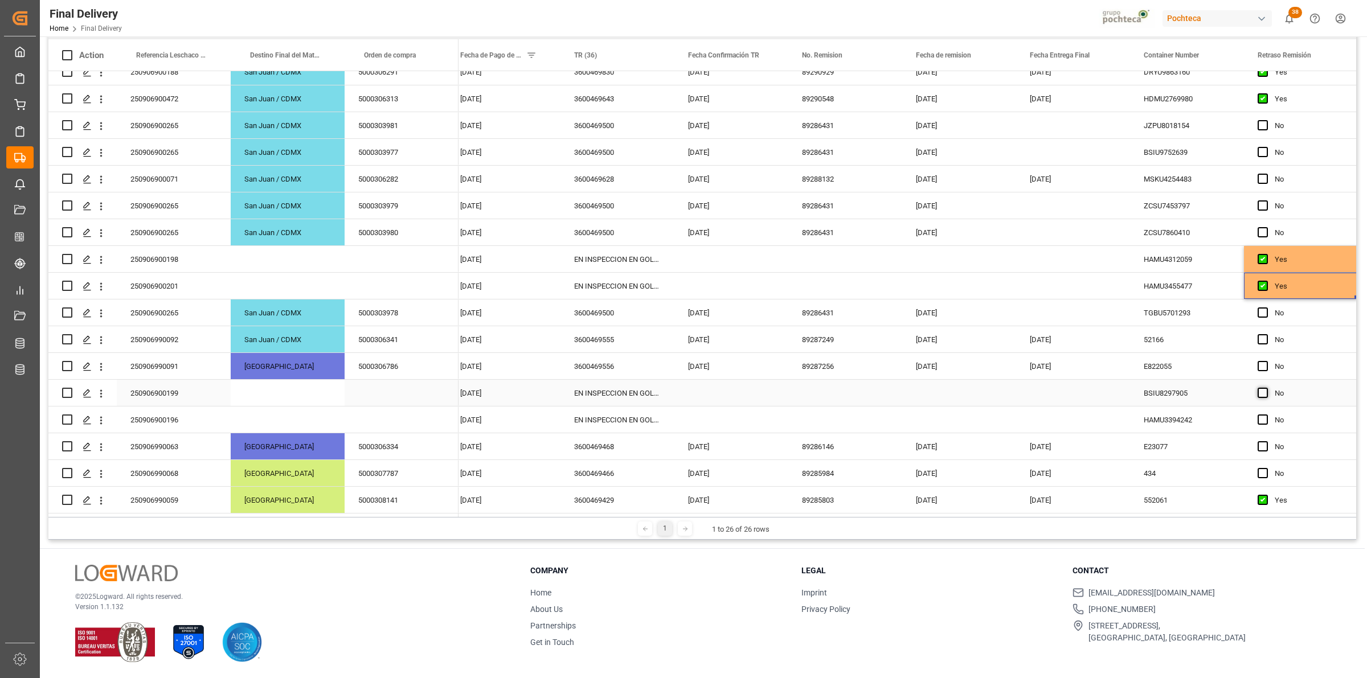
click at [1266, 388] on input "Press SPACE to select this row." at bounding box center [1266, 388] width 0 height 0
click at [1260, 415] on span "Press SPACE to select this row." at bounding box center [1263, 420] width 10 height 10
click at [1266, 415] on input "Press SPACE to select this row." at bounding box center [1266, 415] width 0 height 0
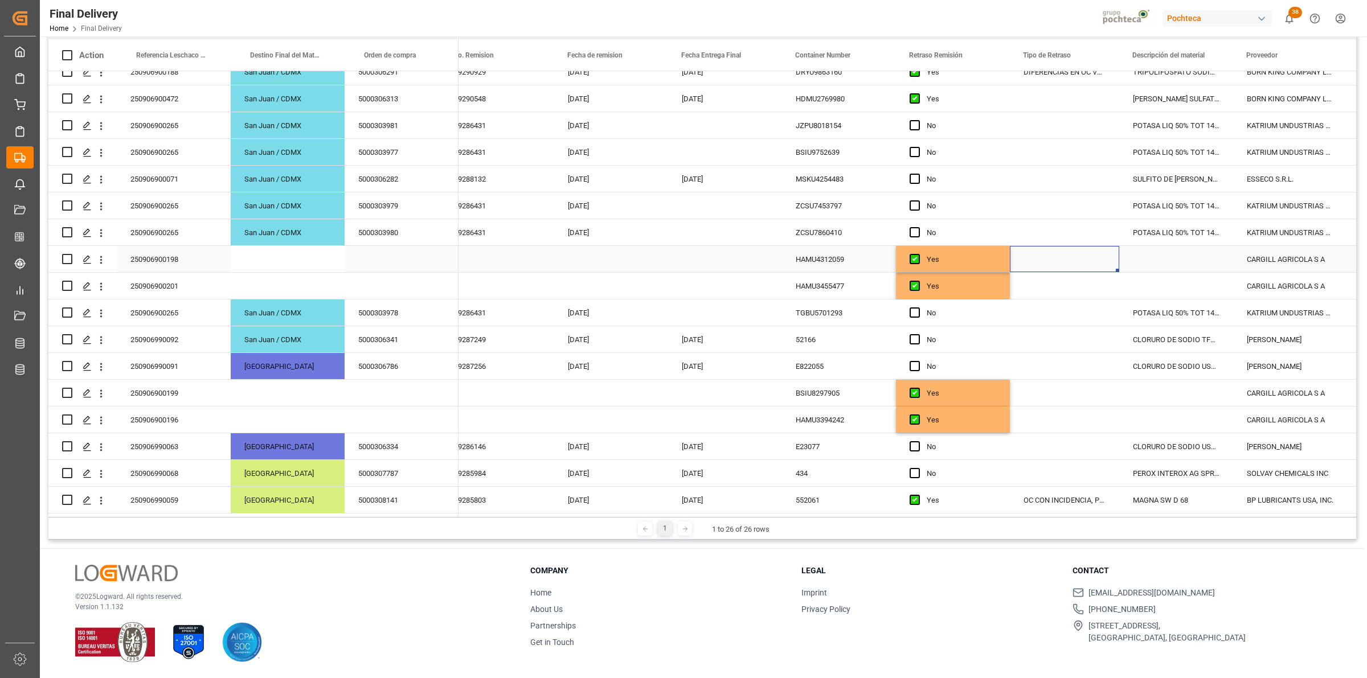
click at [1064, 248] on div "Press SPACE to select this row." at bounding box center [1064, 259] width 109 height 26
click at [1058, 263] on input "Press SPACE to select this row." at bounding box center [1064, 266] width 91 height 22
click at [1062, 379] on div "PENDIENTE CONFIRMACION DE DESTINO" at bounding box center [1095, 378] width 151 height 40
type input "PENDIENTE CONFIRMACION DE DESTINO"
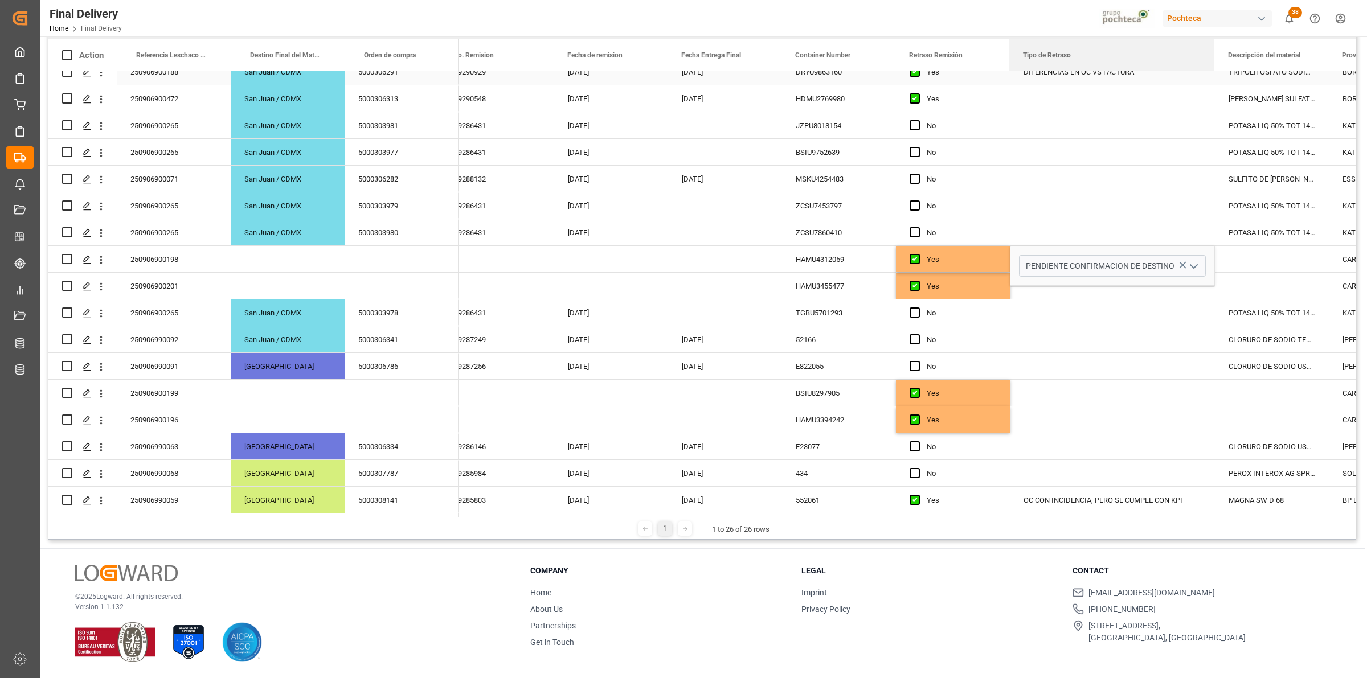
drag, startPoint x: 1118, startPoint y: 55, endPoint x: 1213, endPoint y: 76, distance: 98.0
click at [1213, 76] on div "Action Referencia Leschaco (Impo) Destino Final del Material Orden de compra" at bounding box center [702, 278] width 1308 height 478
click at [1049, 293] on div "Press SPACE to select this row." at bounding box center [1112, 286] width 205 height 26
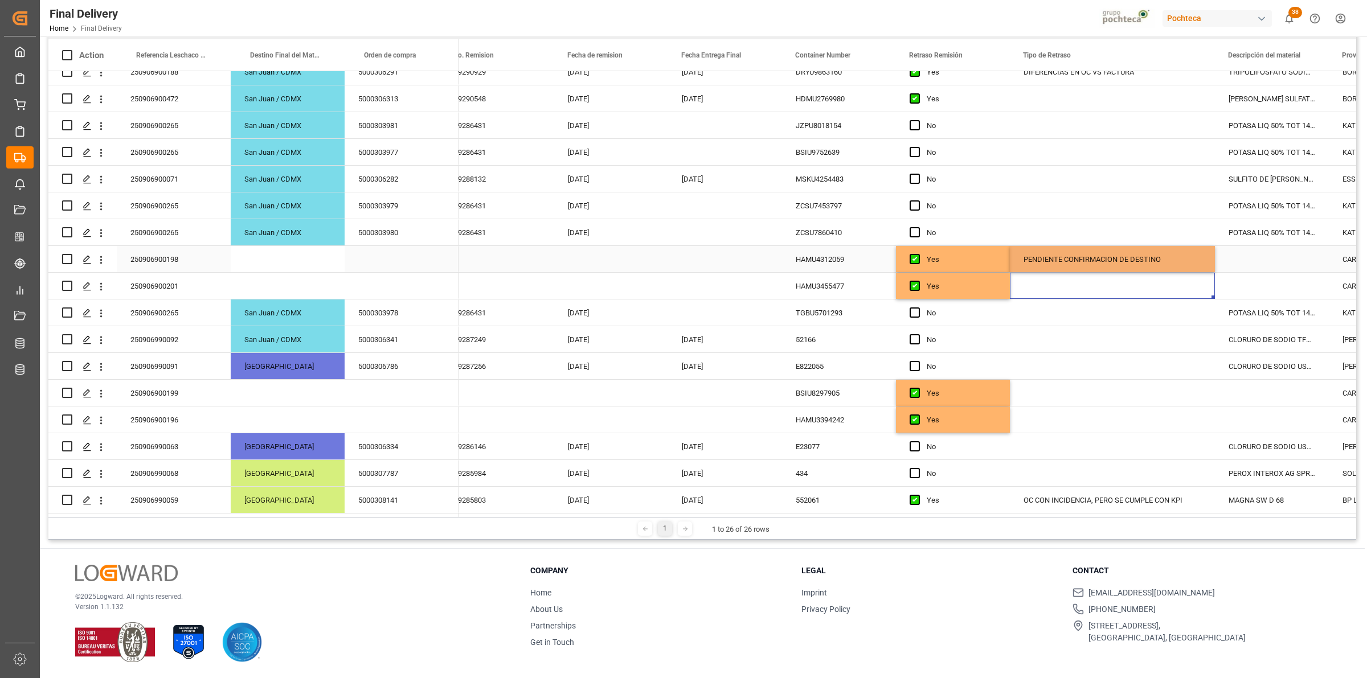
click at [1054, 260] on div "PENDIENTE CONFIRMACION DE DESTINO" at bounding box center [1112, 259] width 205 height 26
click at [1054, 260] on input "PENDIENTE CONFIRMACION DE DESTINO" at bounding box center [1112, 266] width 187 height 22
drag, startPoint x: 1175, startPoint y: 267, endPoint x: 986, endPoint y: 280, distance: 189.6
click at [986, 280] on div "GATX29048 Yes ACIDO ACETICO 99.8% GRANEL [PERSON_NAME] CELANESE SALES US LTD En…" at bounding box center [927, 166] width 1884 height 696
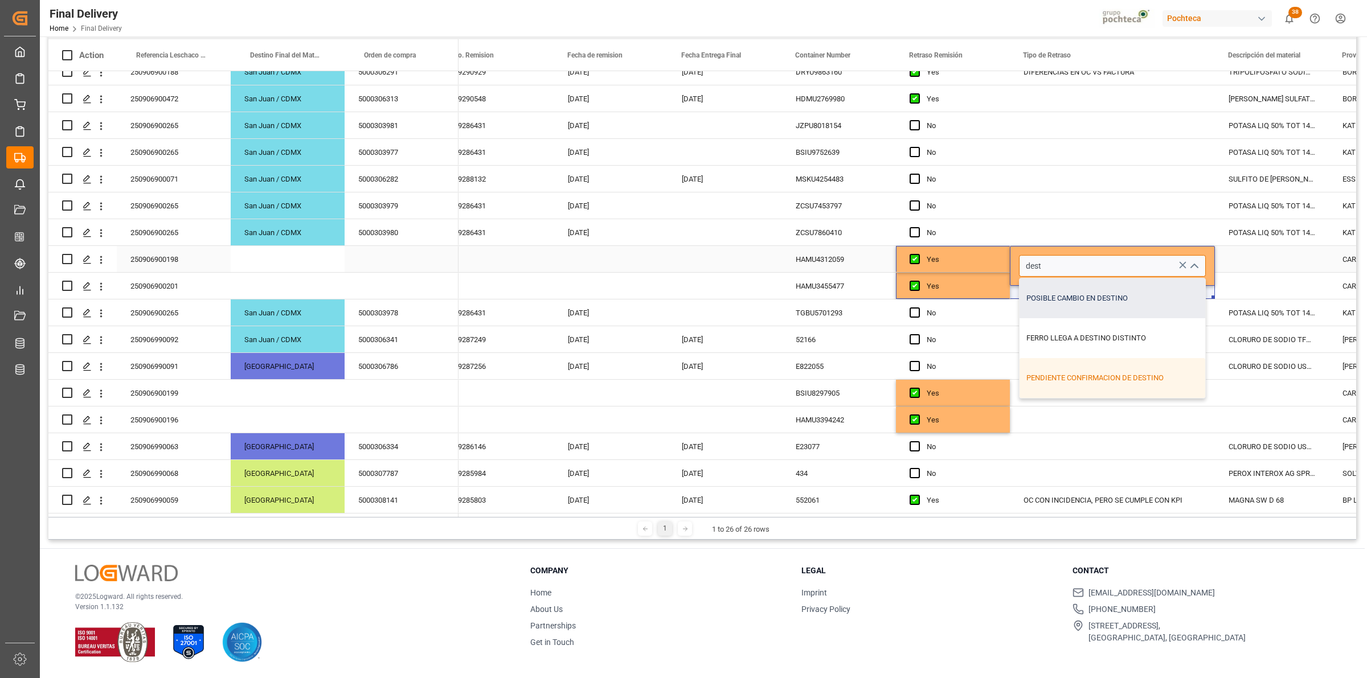
click at [1077, 303] on div "POSIBLE CAMBIO EN DESTINO" at bounding box center [1113, 299] width 186 height 40
type input "POSIBLE CAMBIO EN DESTINO"
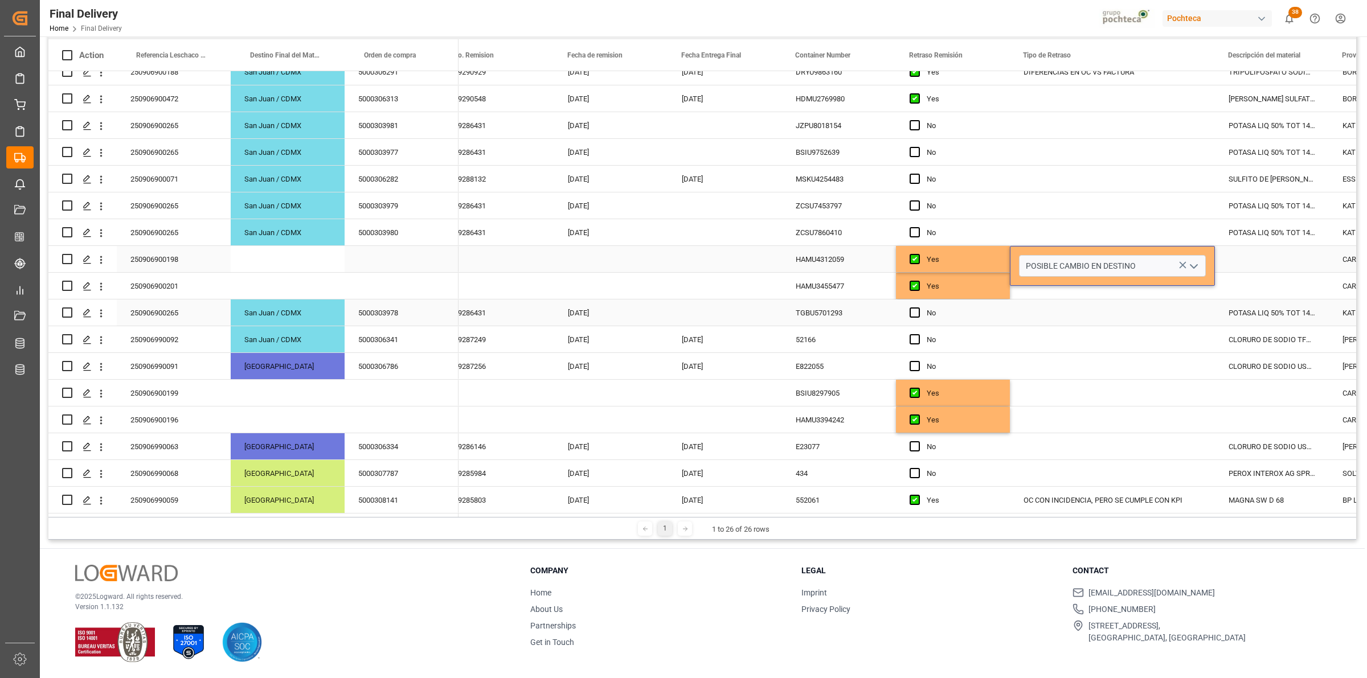
click at [1077, 303] on div "Press SPACE to select this row." at bounding box center [1112, 313] width 205 height 26
click at [1072, 261] on div "POSIBLE CAMBIO EN DESTINO" at bounding box center [1112, 259] width 205 height 26
click at [1080, 277] on div "Press SPACE to select this row." at bounding box center [1112, 286] width 205 height 26
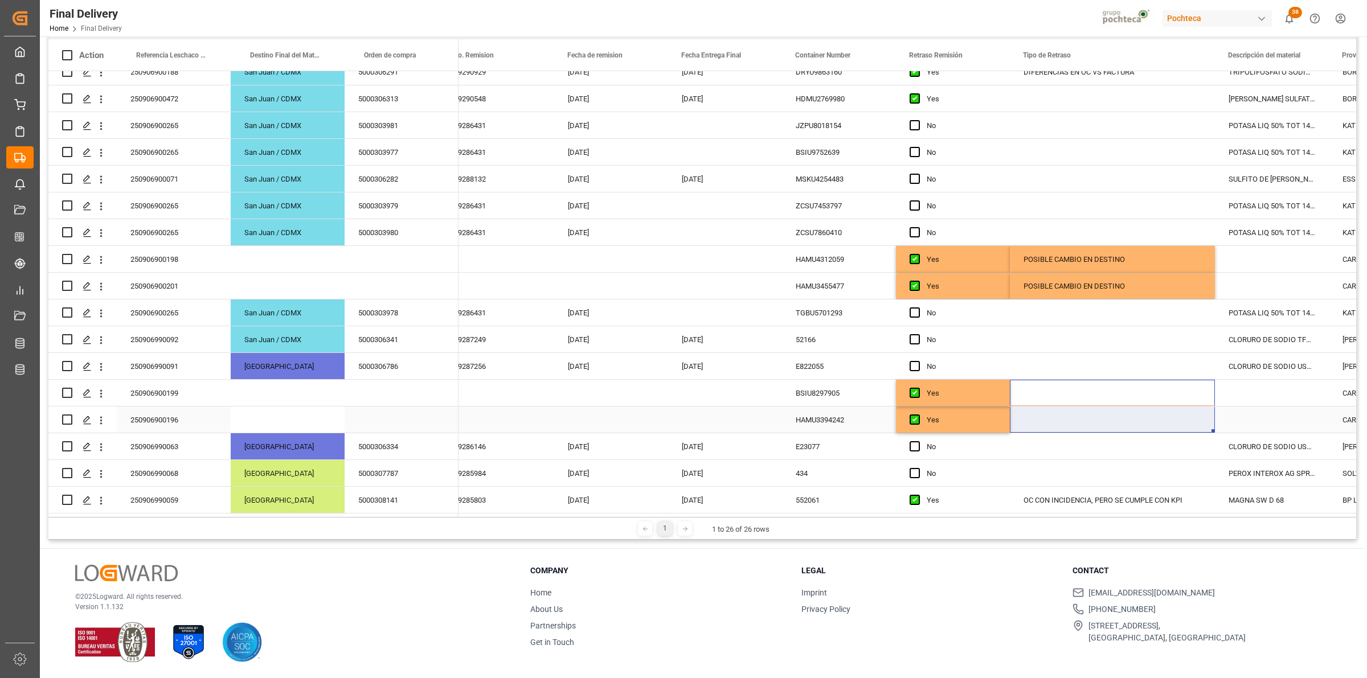
drag, startPoint x: 1084, startPoint y: 394, endPoint x: 1084, endPoint y: 410, distance: 16.0
click at [1084, 410] on div "GATX29048 Yes ACIDO ACETICO 99.8% GRANEL [PERSON_NAME] CELANESE SALES US LTD En…" at bounding box center [927, 166] width 1884 height 696
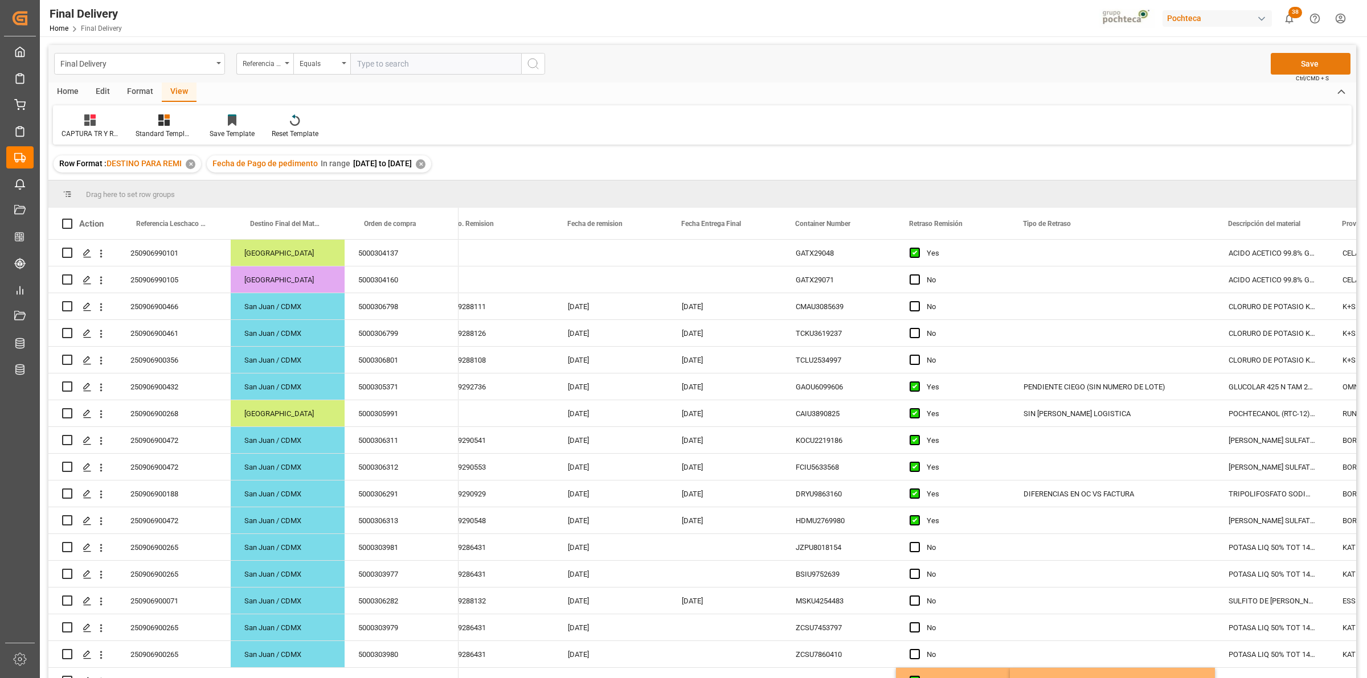
click at [1285, 69] on button "Save" at bounding box center [1311, 64] width 80 height 22
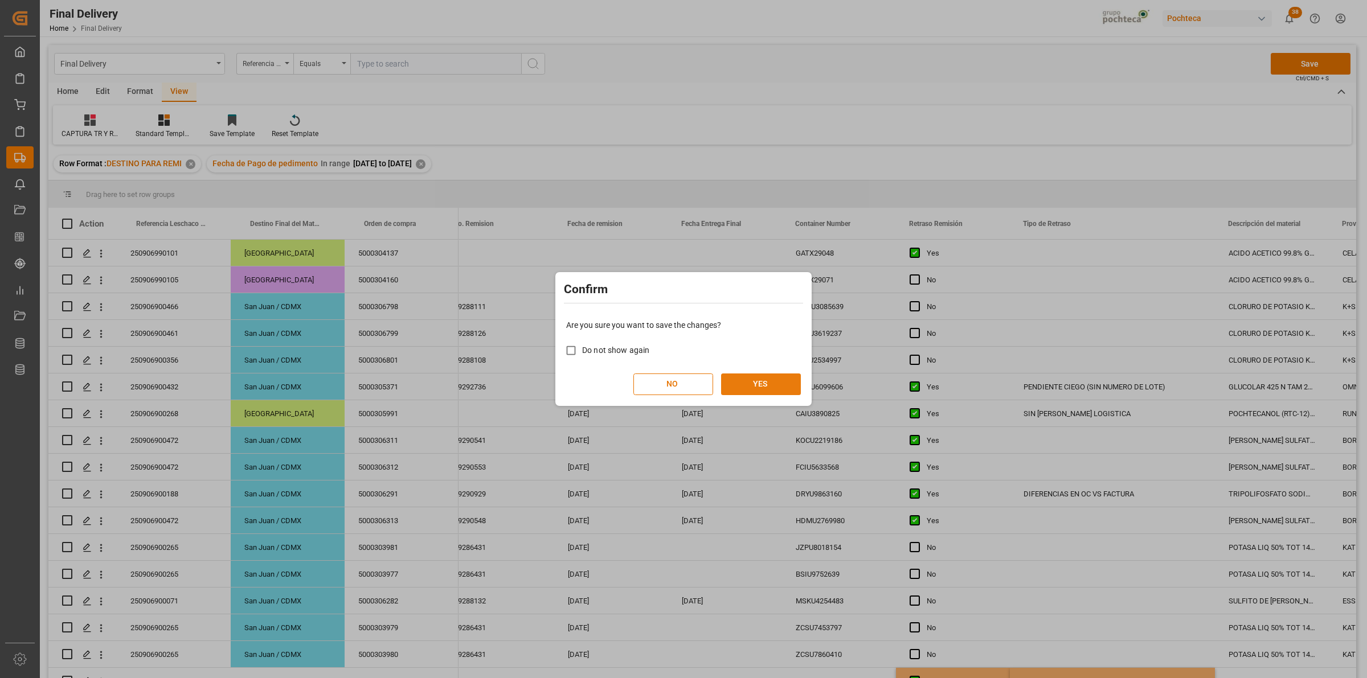
click at [780, 389] on button "YES" at bounding box center [761, 385] width 80 height 22
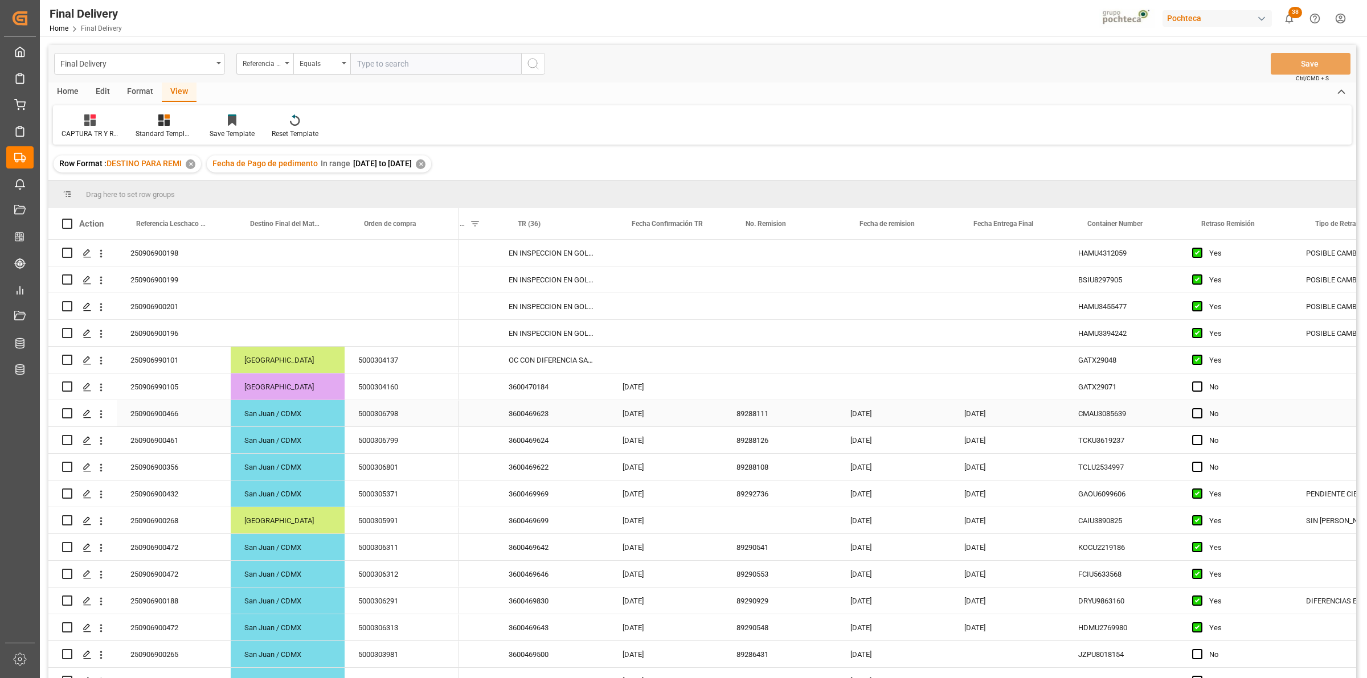
scroll to position [0, 177]
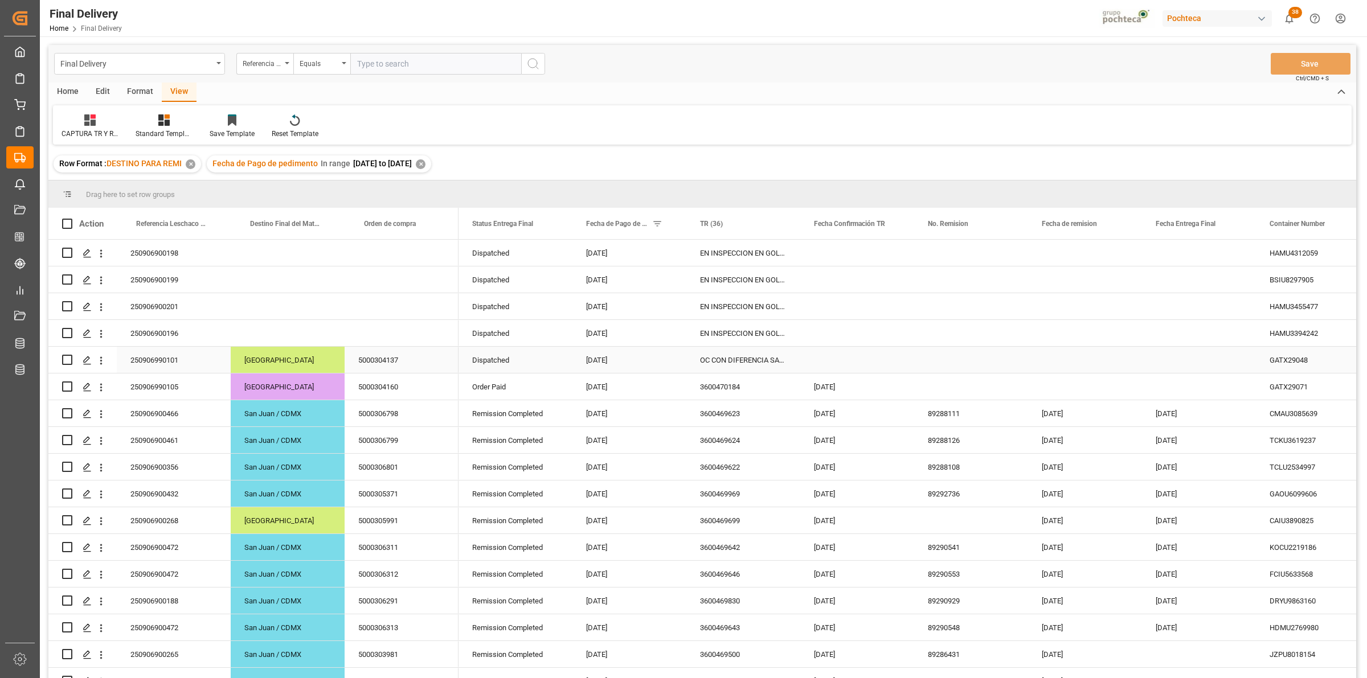
click at [733, 362] on div "OC CON DIFERENCIA SAP vs FACT" at bounding box center [743, 360] width 114 height 26
click at [825, 386] on div "[DATE]" at bounding box center [857, 387] width 114 height 26
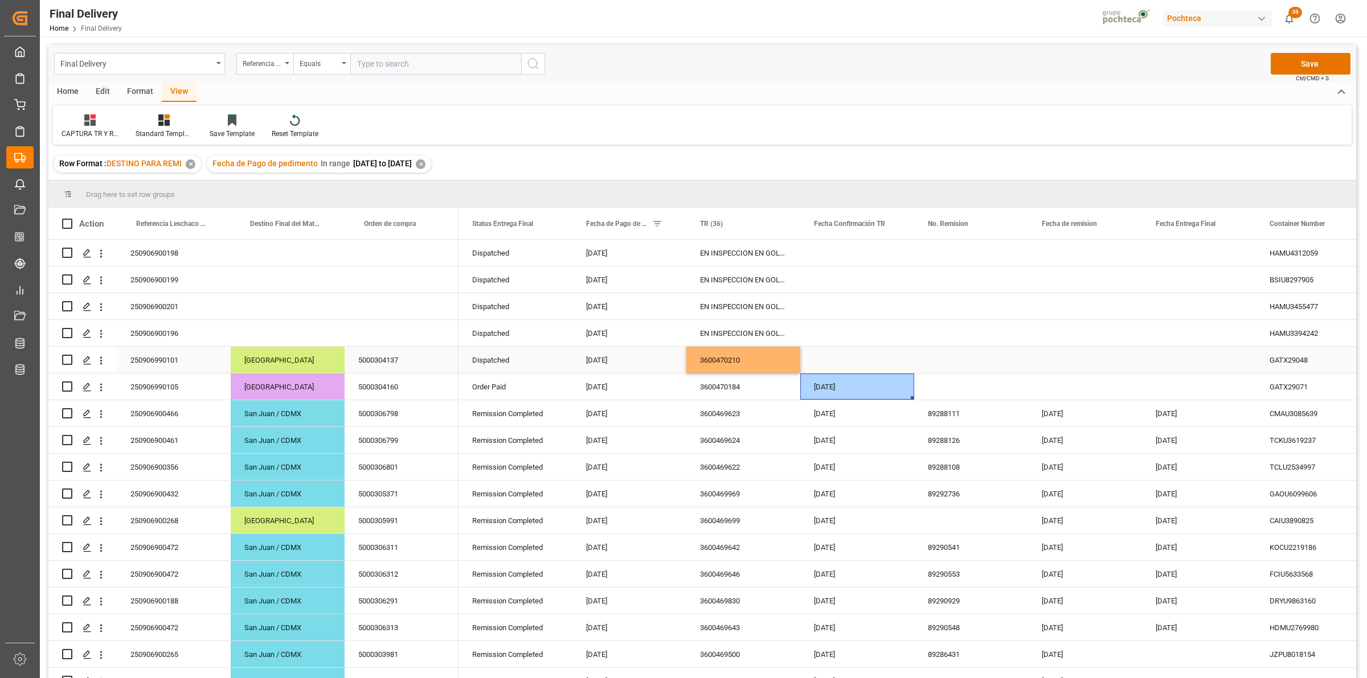
click at [836, 360] on div "Press SPACE to select this row." at bounding box center [857, 360] width 114 height 26
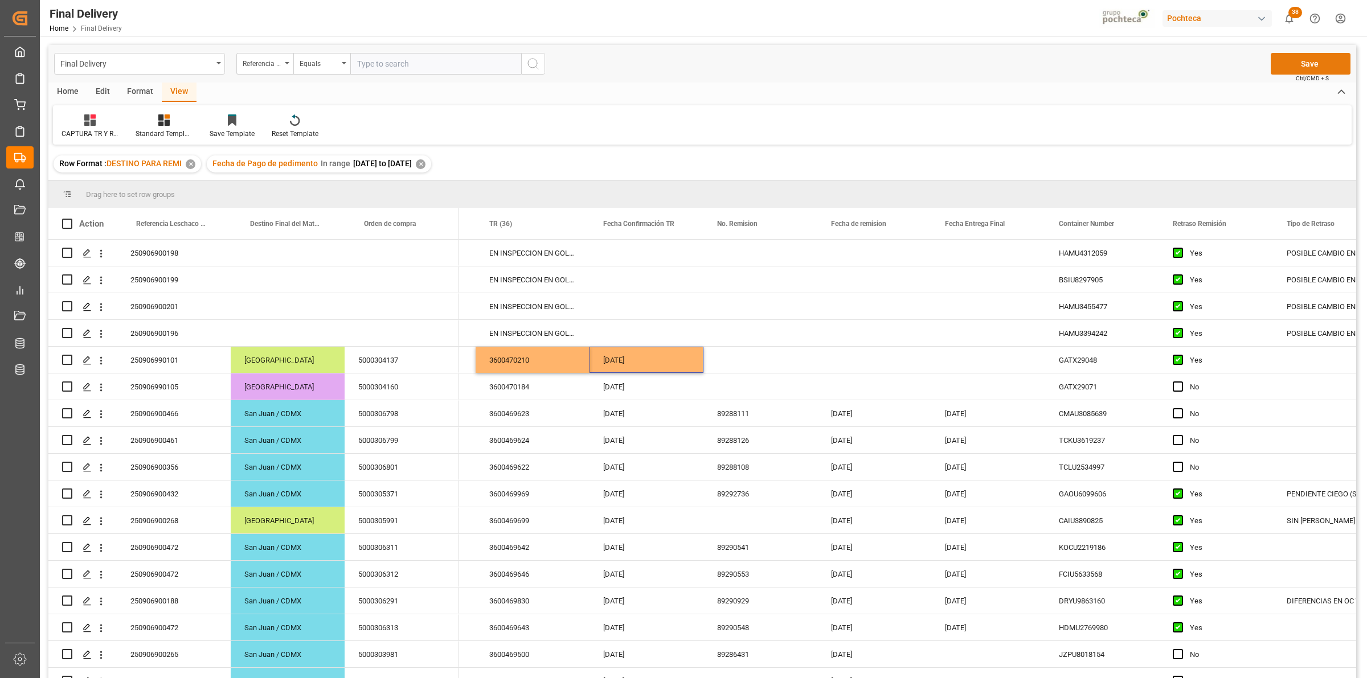
click at [1300, 56] on button "Save" at bounding box center [1311, 64] width 80 height 22
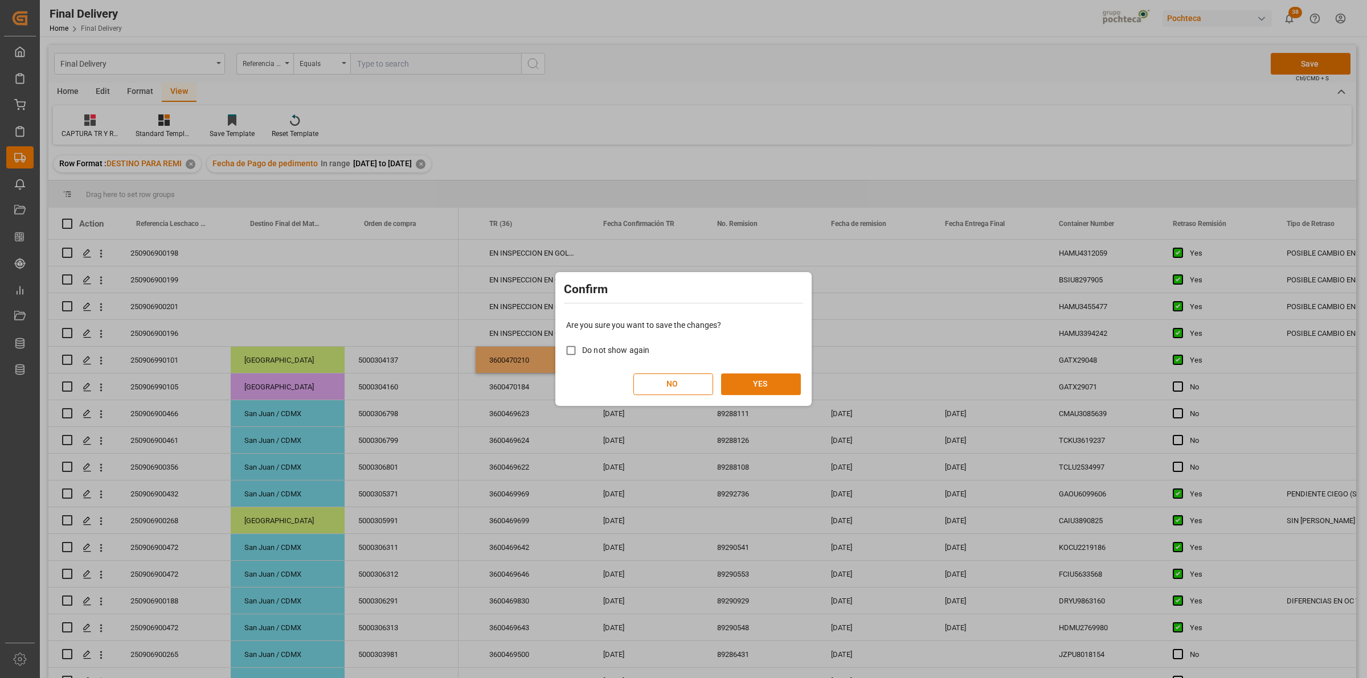
click at [750, 392] on button "YES" at bounding box center [761, 385] width 80 height 22
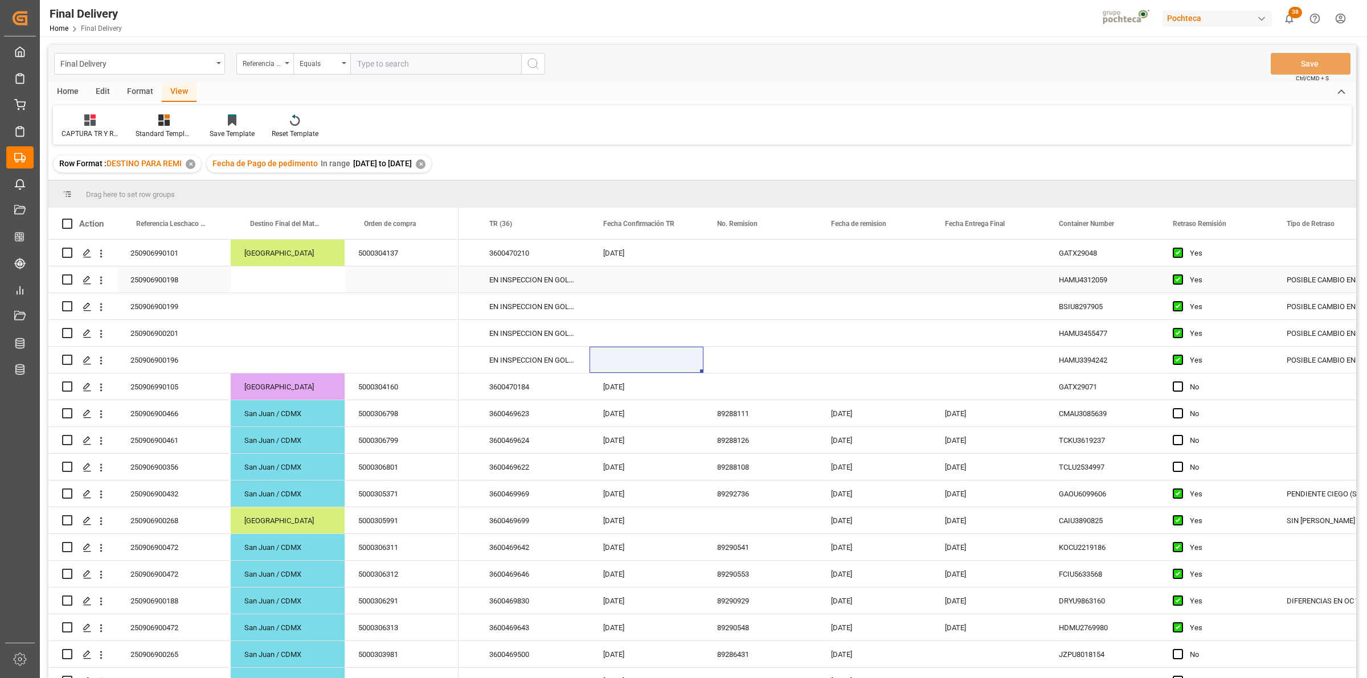
click at [547, 289] on div "EN INSPECCION EN GOLMEX" at bounding box center [533, 280] width 114 height 26
